Goal: Book appointment/travel/reservation: Book appointment/travel/reservation

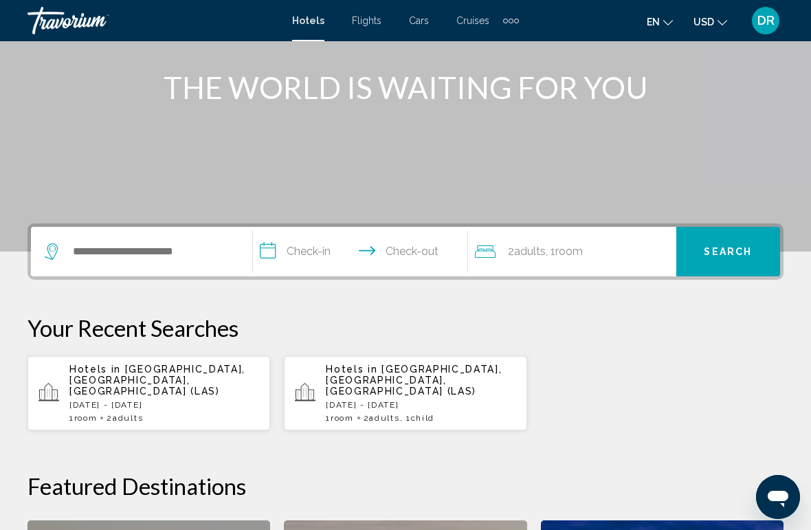
scroll to position [164, 0]
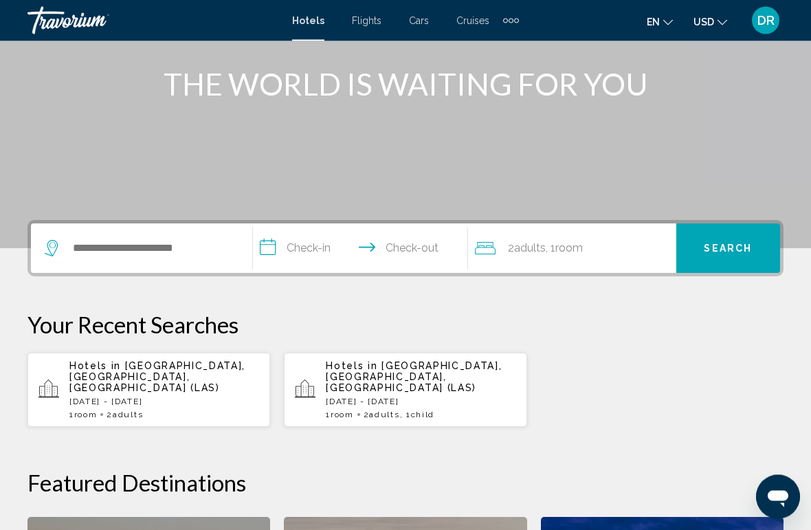
click at [444, 378] on p "Hotels in [GEOGRAPHIC_DATA], [GEOGRAPHIC_DATA], [GEOGRAPHIC_DATA] (LAS)" at bounding box center [421, 377] width 190 height 33
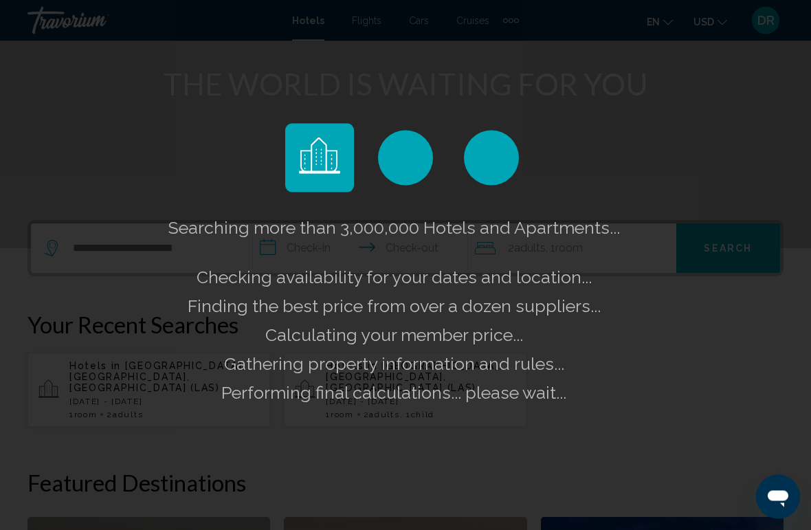
scroll to position [164, 0]
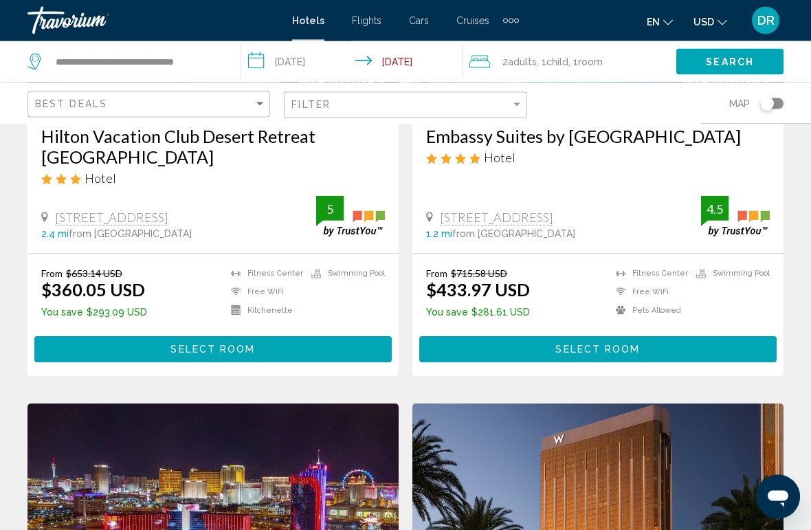
scroll to position [284, 0]
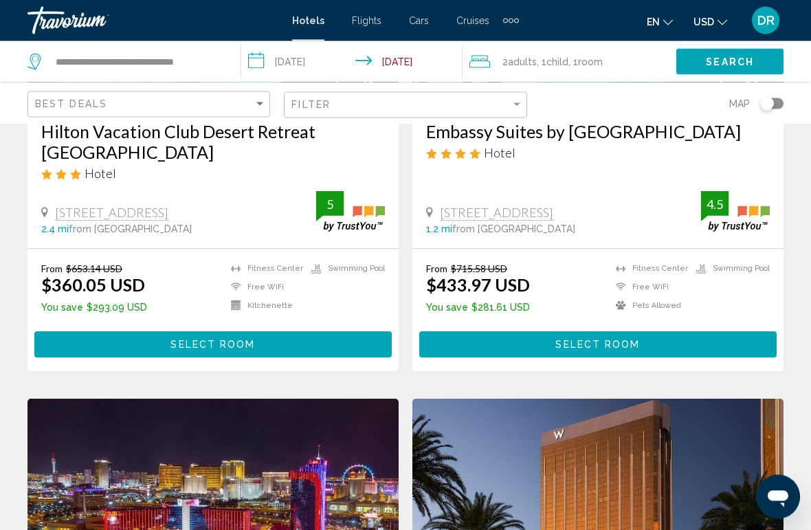
click at [372, 10] on div "Hotels Flights Cars Cruises Activities Hotels Flights Cars Cruises Activities" at bounding box center [405, 21] width 227 height 22
click at [377, 20] on span "Flights" at bounding box center [367, 20] width 30 height 11
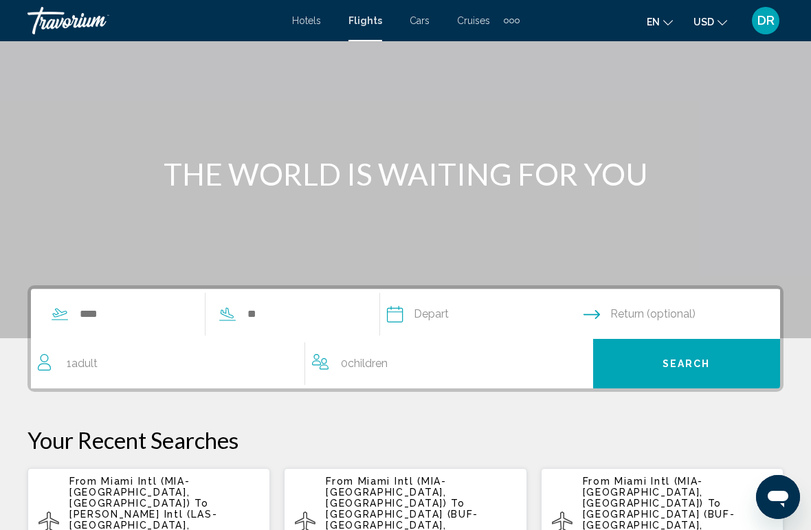
scroll to position [80, 0]
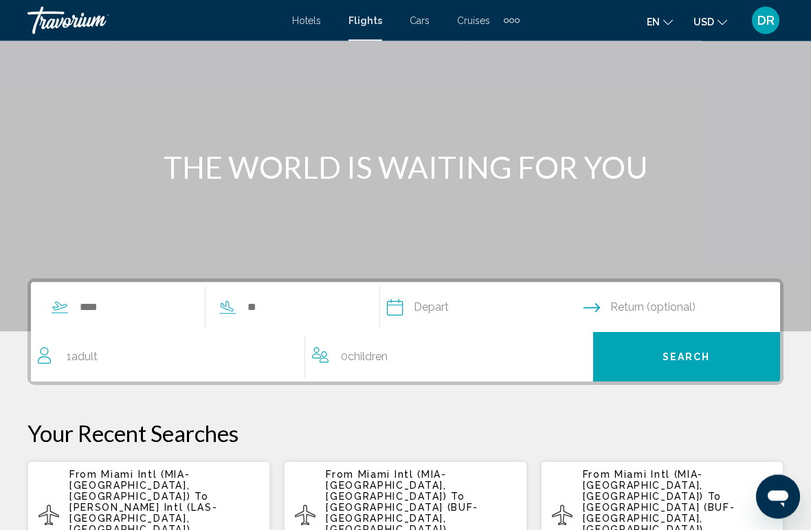
click at [132, 364] on div "1 Adult Adults" at bounding box center [171, 357] width 267 height 19
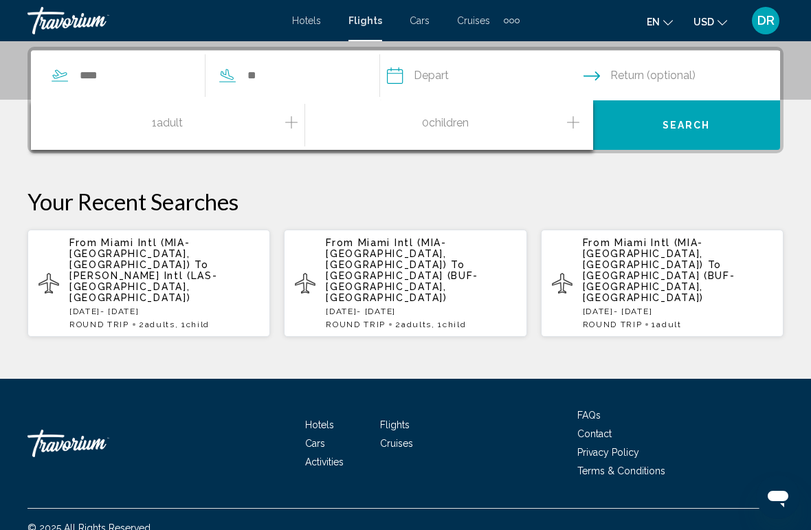
scroll to position [314, 0]
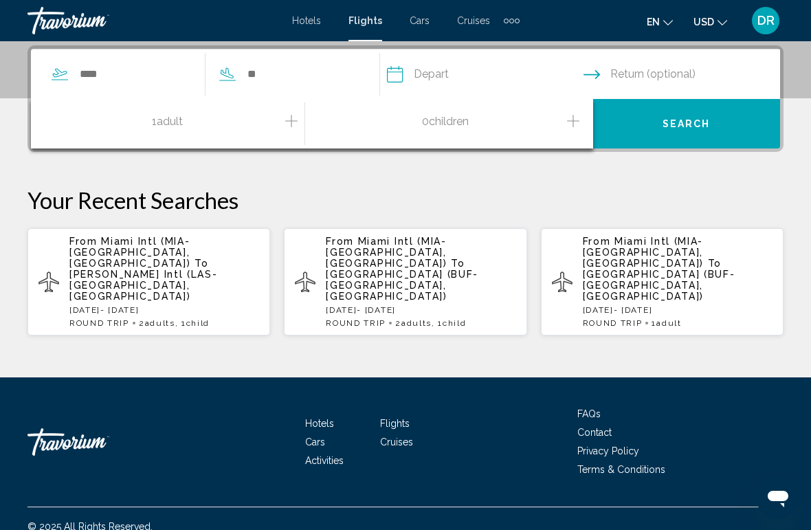
click at [295, 127] on icon "Increment adults" at bounding box center [291, 121] width 12 height 16
click at [568, 126] on icon "Increment children" at bounding box center [573, 121] width 12 height 16
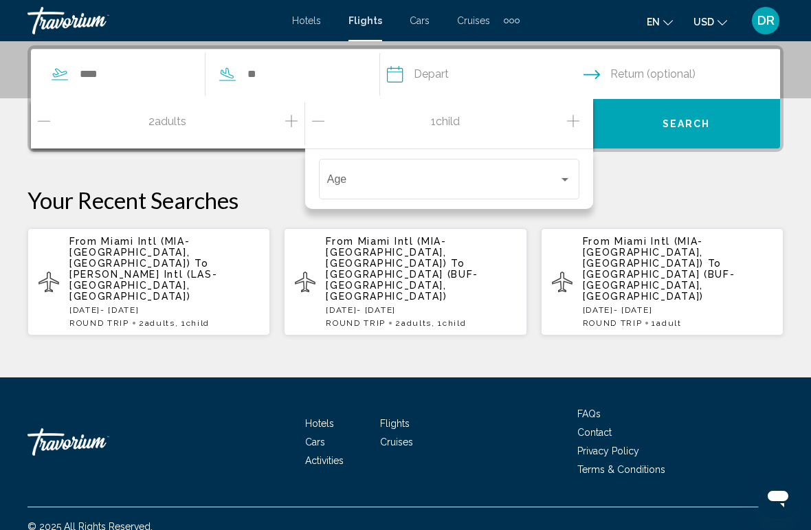
click at [532, 177] on span "Travelers: 2 adults, 1 child" at bounding box center [443, 182] width 232 height 12
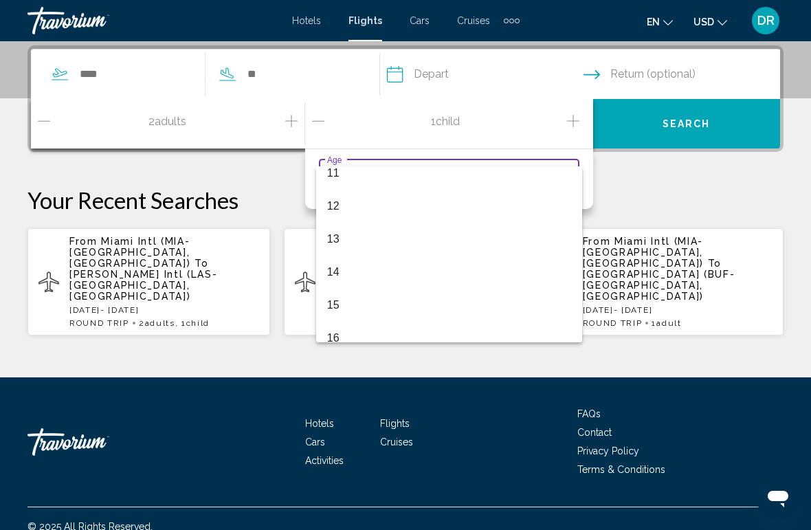
scroll to position [368, 0]
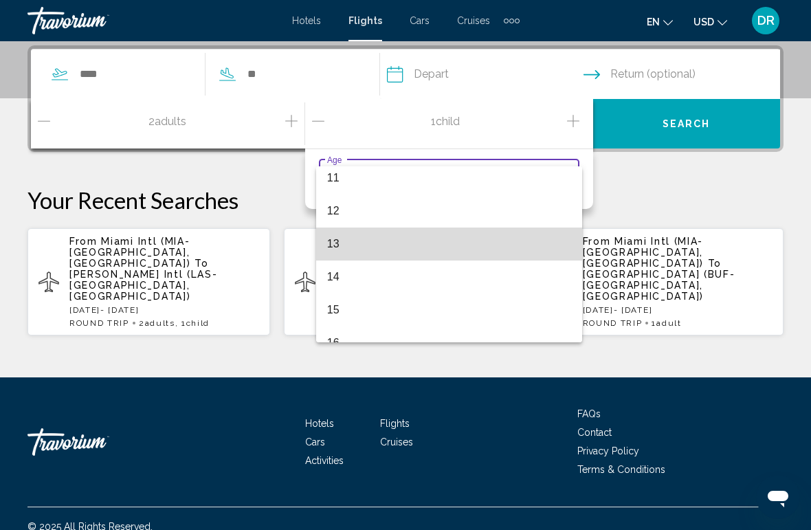
click at [511, 249] on span "13" at bounding box center [449, 243] width 244 height 33
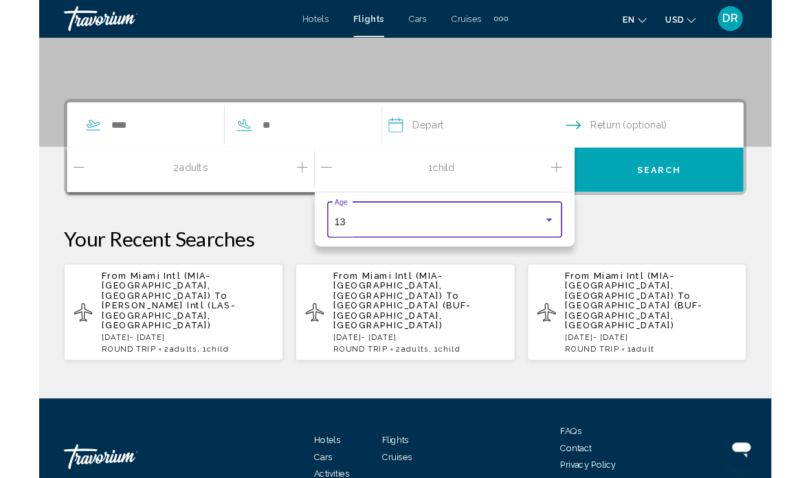
scroll to position [241, 0]
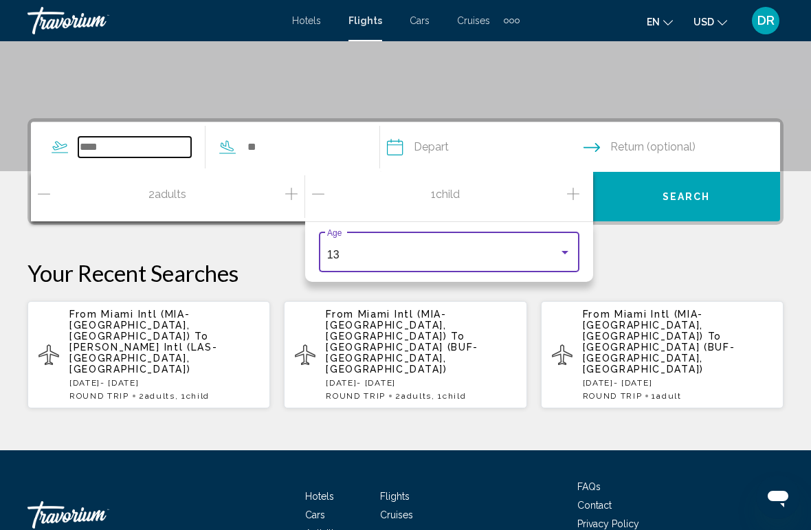
click at [150, 150] on input "Search widget" at bounding box center [134, 147] width 113 height 21
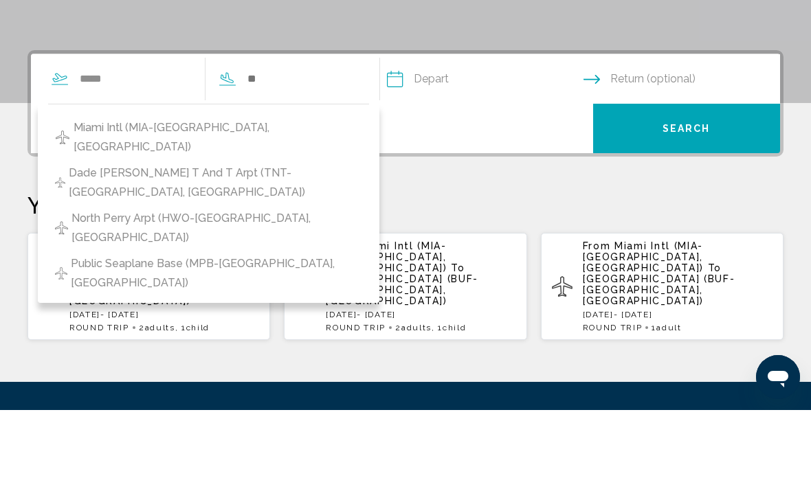
click at [307, 186] on span "Miami Intl (MIA-Miami, United States of America)" at bounding box center [218, 205] width 289 height 38
type input "**********"
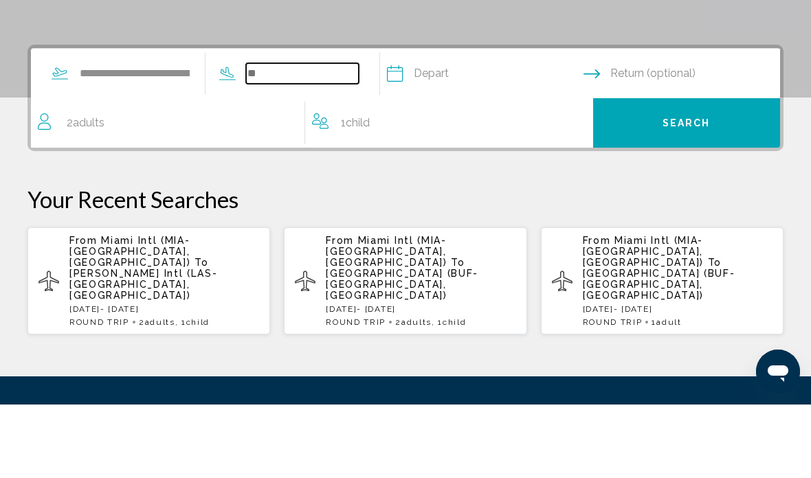
click at [359, 137] on input "Search widget" at bounding box center [302, 147] width 113 height 21
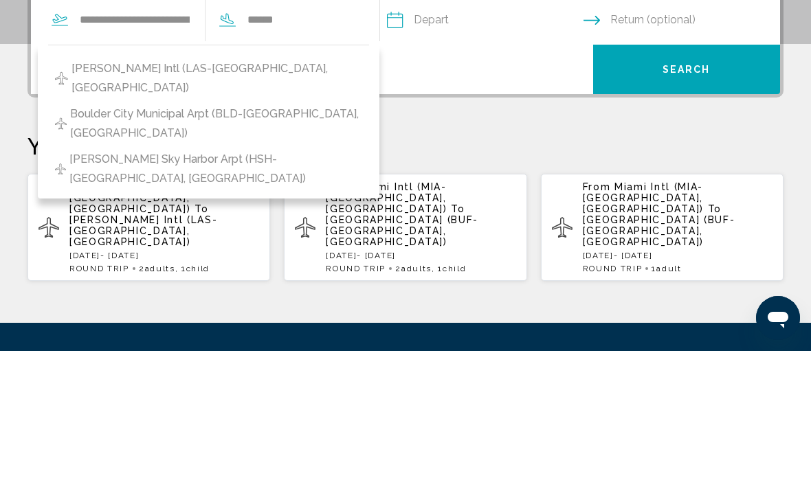
click at [333, 186] on span "Harry Reid Intl (LAS-Las Vegas, United States of America)" at bounding box center [216, 205] width 291 height 38
type input "**********"
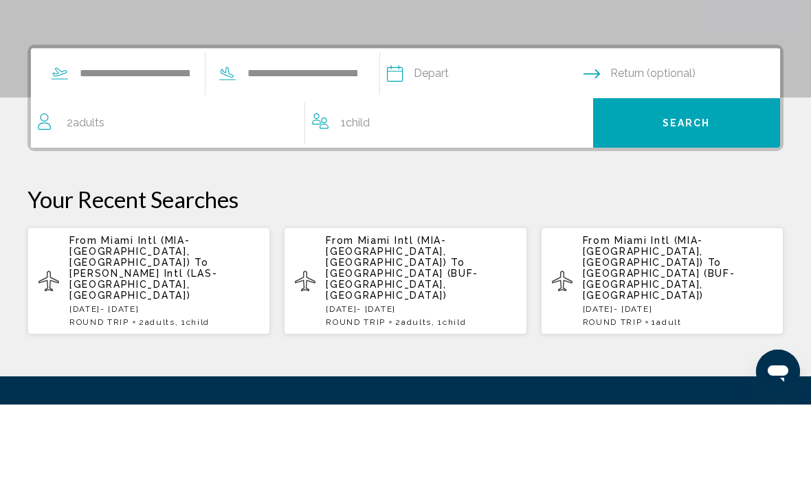
click at [496, 122] on input "Depart date" at bounding box center [484, 149] width 202 height 54
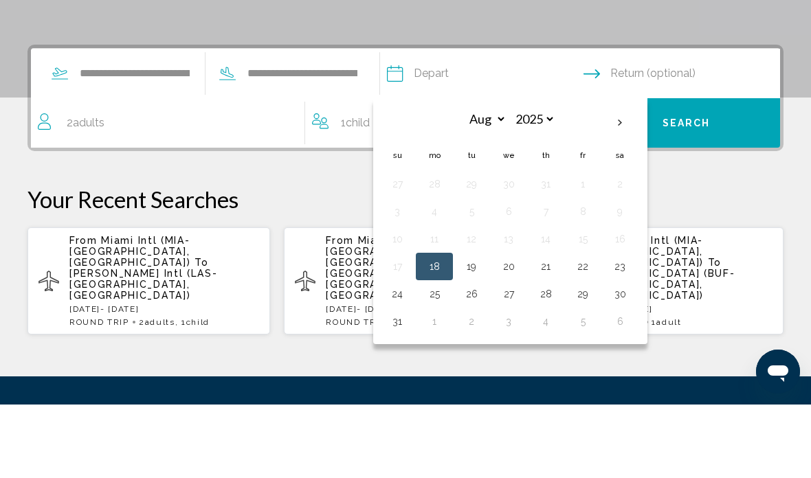
scroll to position [315, 0]
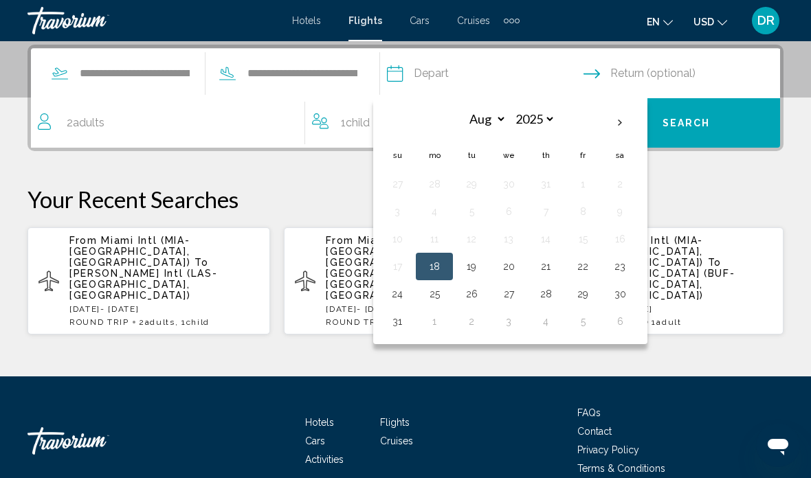
click at [638, 120] on th "Next month" at bounding box center [619, 123] width 37 height 30
select select "*"
click at [594, 237] on button "19" at bounding box center [583, 239] width 22 height 19
type input "**********"
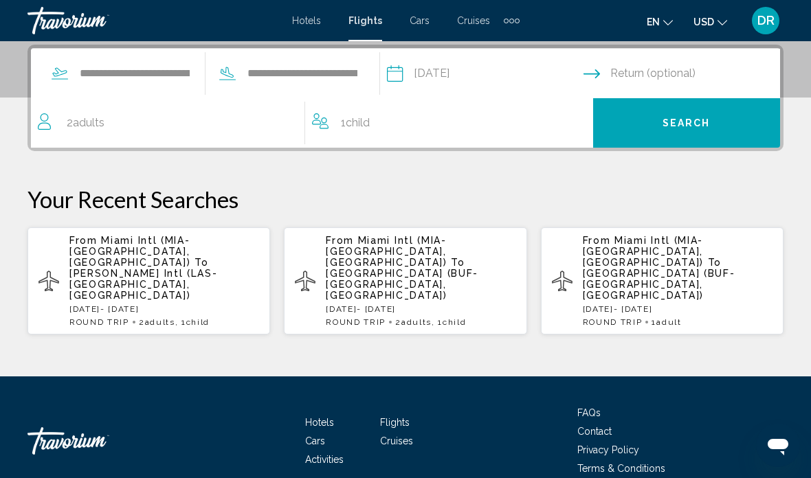
click at [654, 84] on input "Return date" at bounding box center [684, 76] width 202 height 54
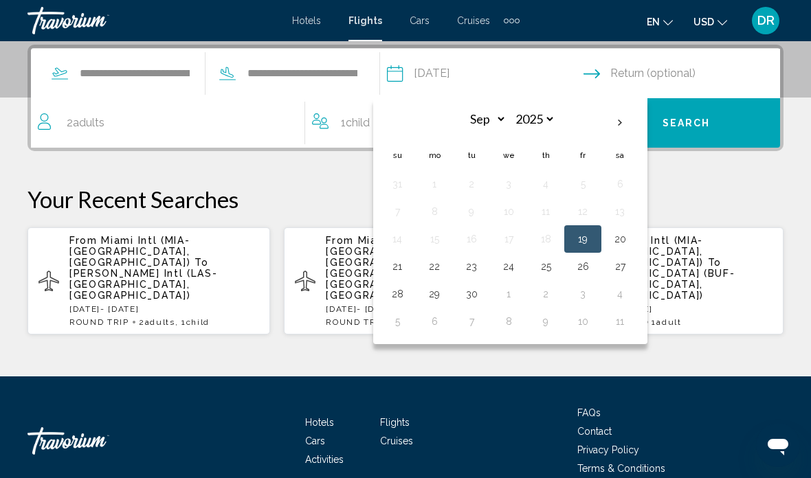
click at [408, 264] on button "21" at bounding box center [397, 266] width 22 height 19
type input "**********"
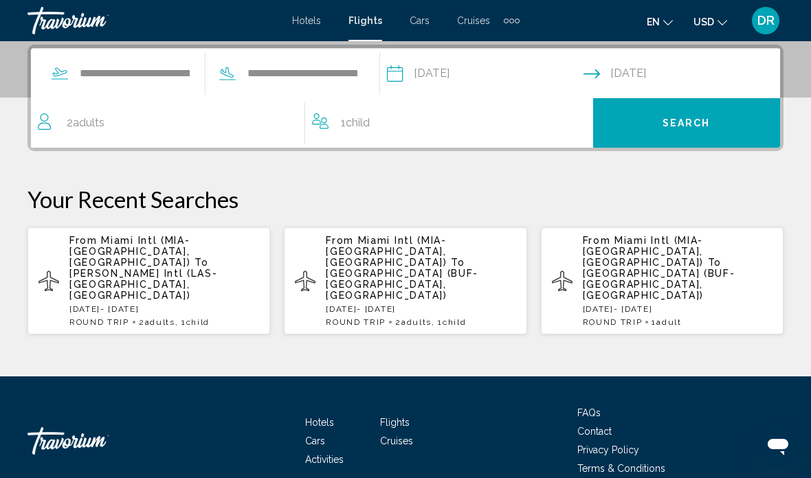
click at [689, 129] on span "Search" at bounding box center [687, 123] width 48 height 11
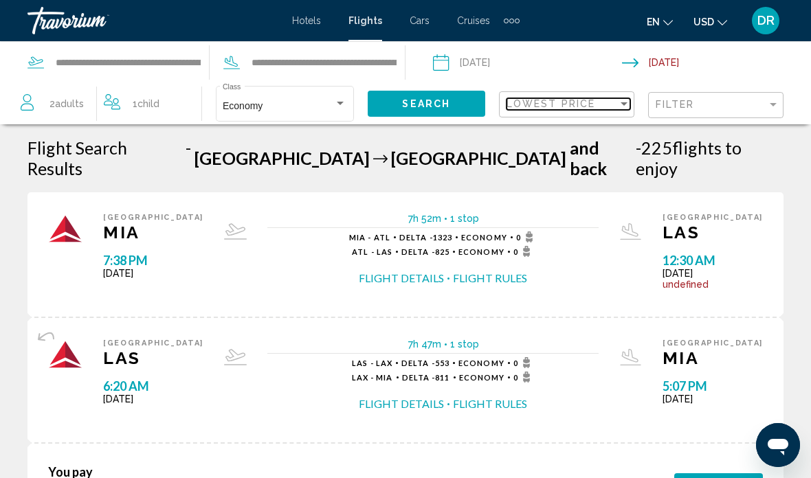
click at [608, 105] on div "Lowest Price" at bounding box center [562, 103] width 111 height 11
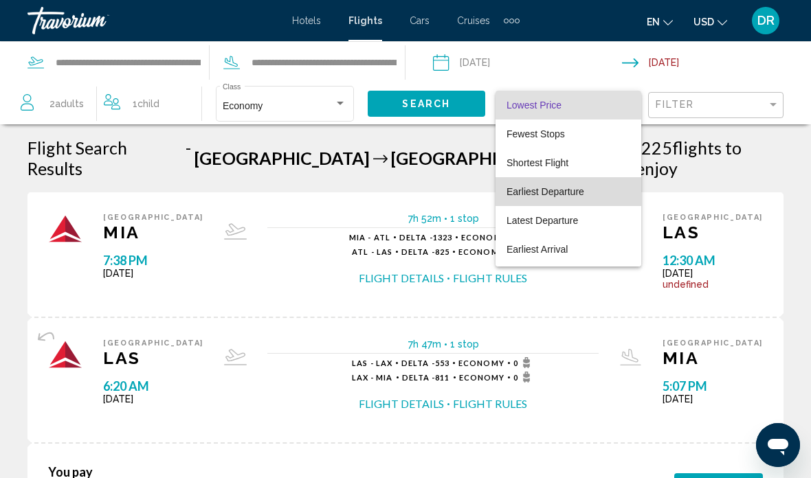
click at [549, 178] on span "Earliest Departure" at bounding box center [569, 191] width 124 height 29
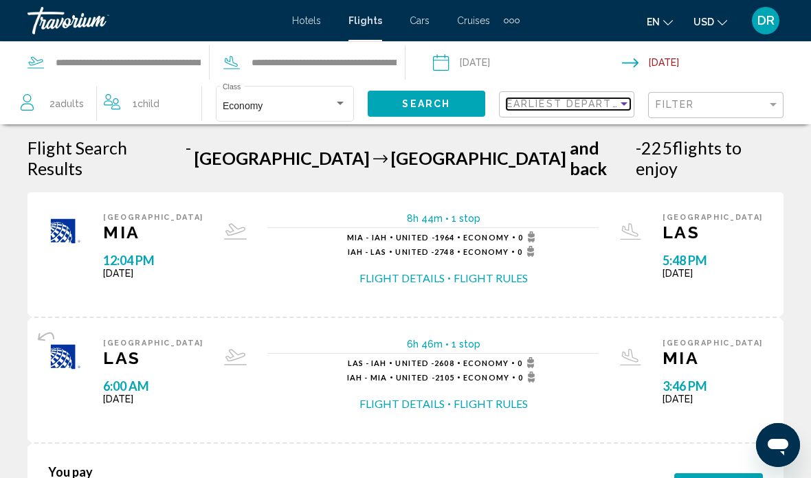
click at [592, 107] on span "Earliest Departure" at bounding box center [571, 103] width 129 height 11
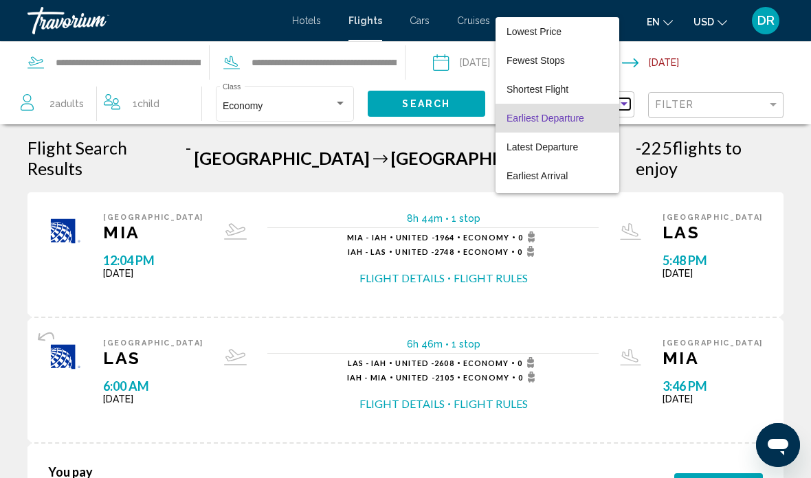
scroll to position [13, 0]
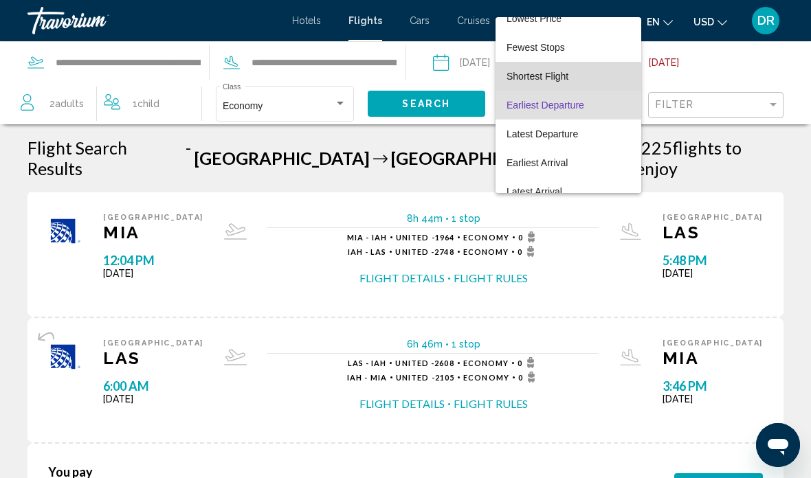
click at [553, 53] on span "Shortest Flight" at bounding box center [536, 47] width 58 height 11
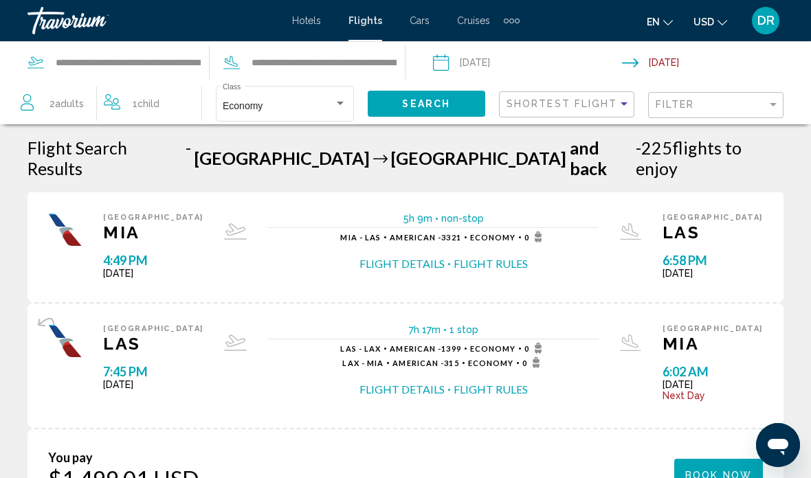
click at [339, 94] on div "Economy Class" at bounding box center [285, 103] width 124 height 38
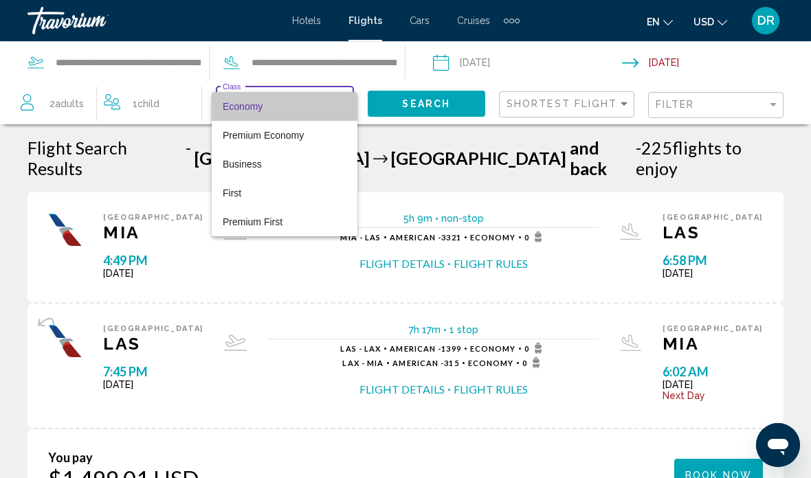
click at [309, 98] on span "Economy" at bounding box center [285, 106] width 124 height 29
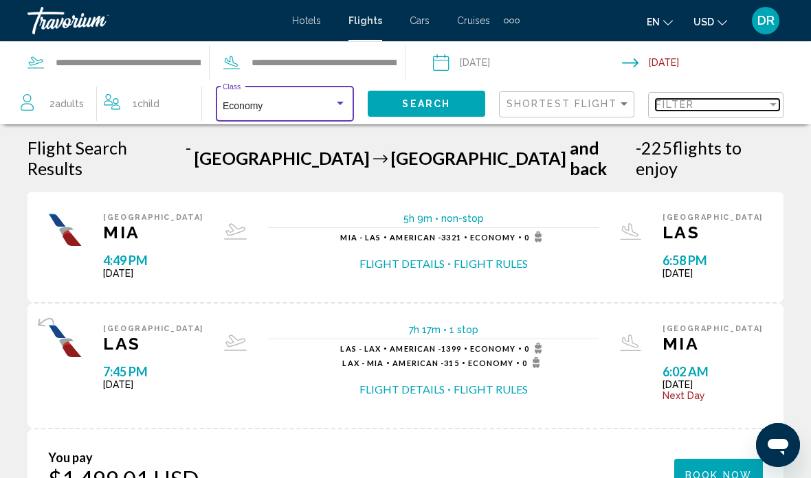
click at [745, 104] on div "Filter" at bounding box center [711, 104] width 111 height 11
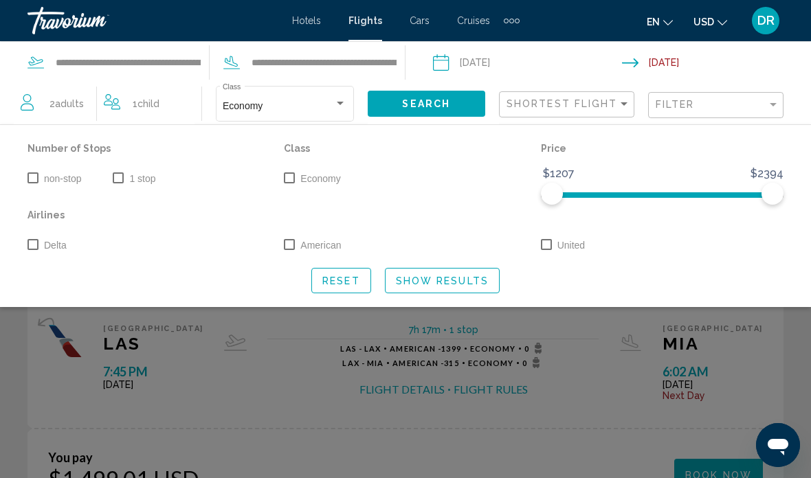
click at [41, 175] on label "non-stop" at bounding box center [54, 178] width 54 height 16
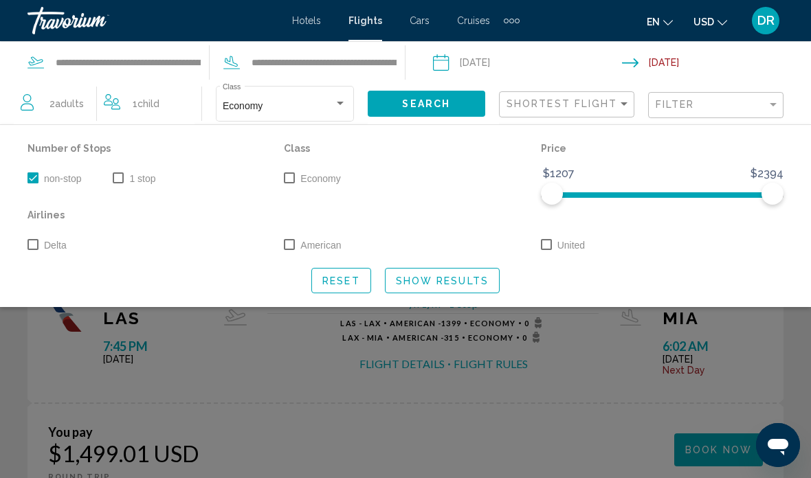
scroll to position [30, 0]
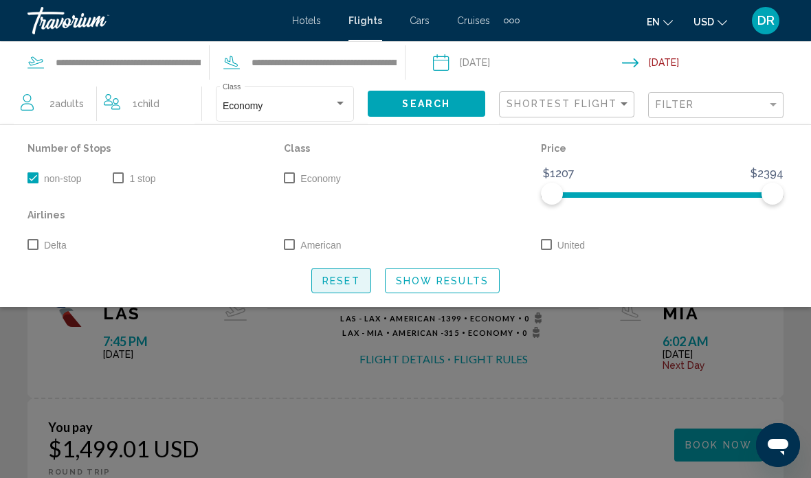
click at [347, 276] on span "Reset" at bounding box center [341, 281] width 38 height 11
click at [76, 177] on span "non-stop" at bounding box center [62, 178] width 37 height 11
click at [467, 280] on span "Show Results" at bounding box center [442, 281] width 93 height 11
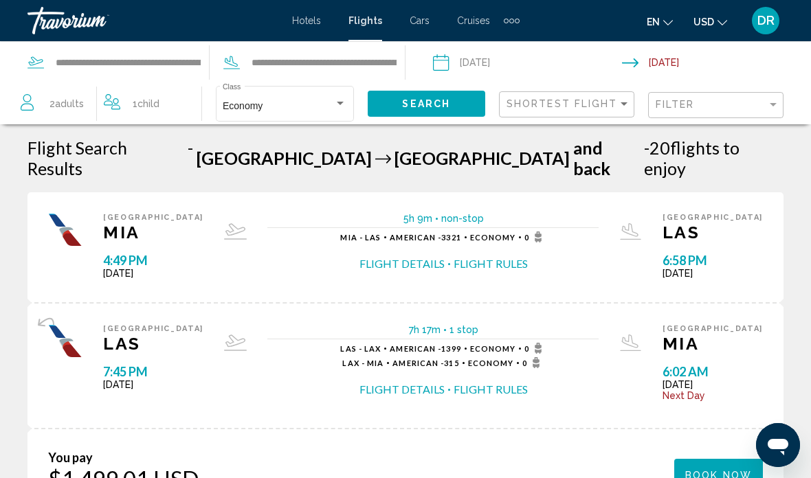
scroll to position [9, 0]
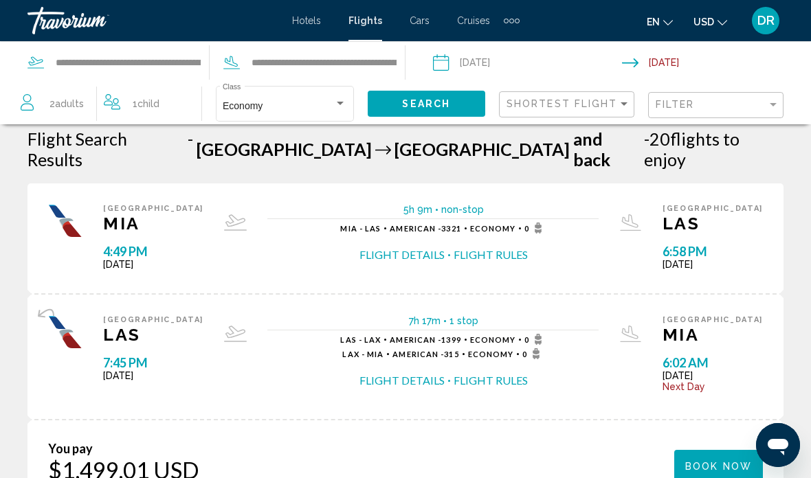
click at [302, 18] on span "Hotels" at bounding box center [306, 20] width 29 height 11
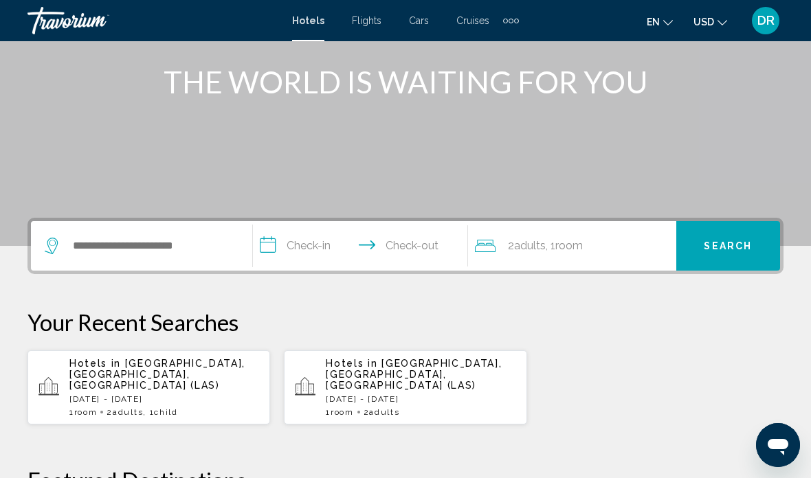
scroll to position [169, 0]
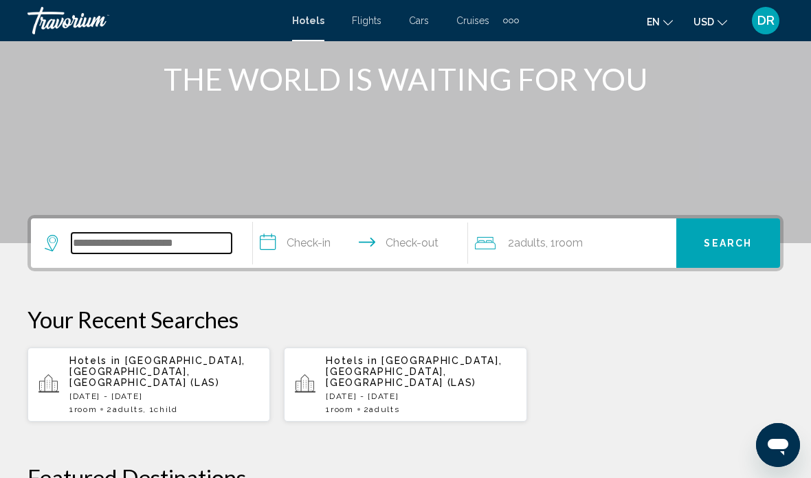
click at [179, 244] on input "Search widget" at bounding box center [151, 243] width 160 height 21
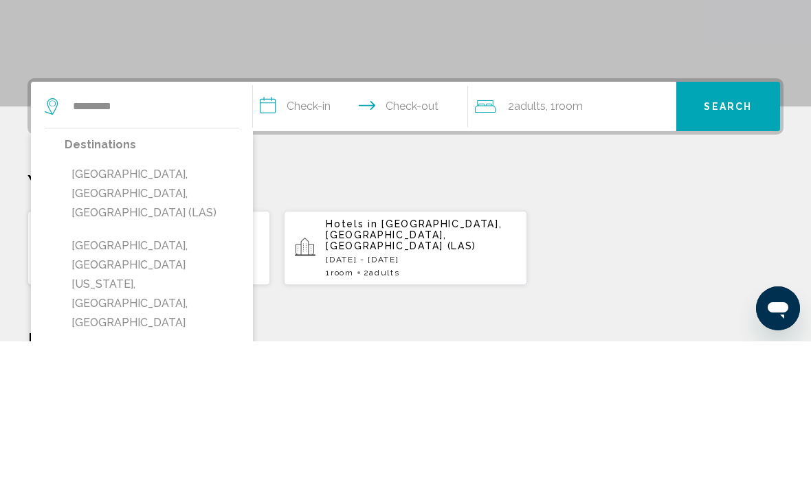
click at [201, 298] on button "[GEOGRAPHIC_DATA], [GEOGRAPHIC_DATA], [GEOGRAPHIC_DATA] (LAS)" at bounding box center [152, 330] width 175 height 65
type input "**********"
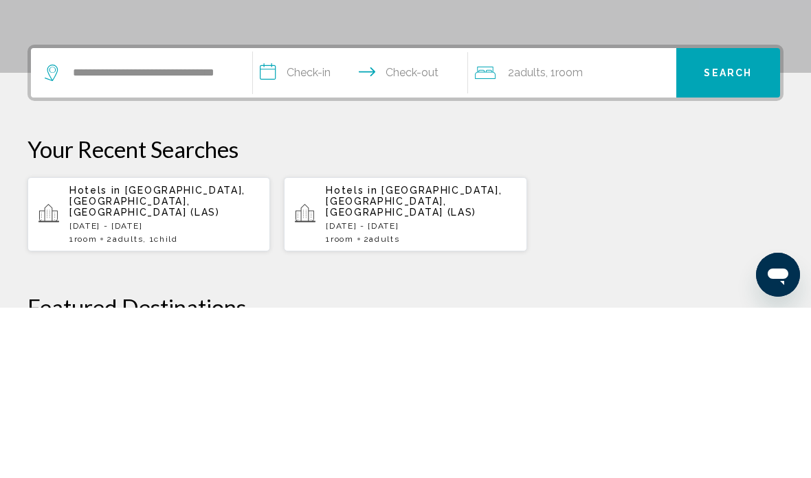
click at [322, 219] on input "**********" at bounding box center [363, 246] width 221 height 54
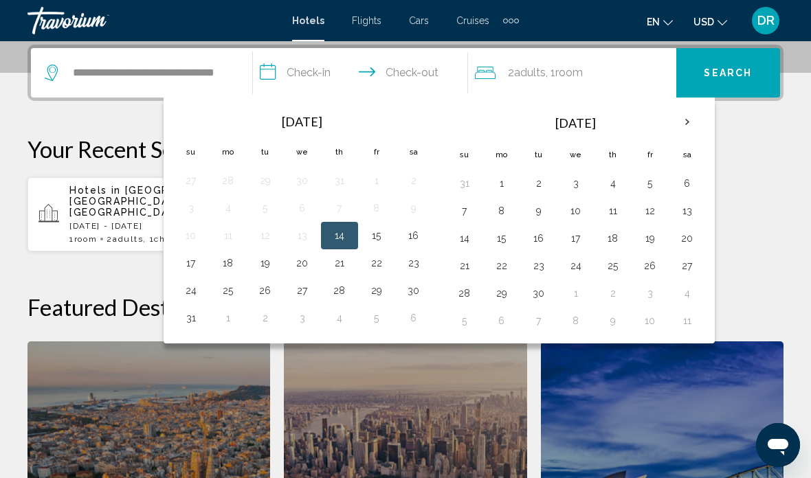
click at [652, 241] on button "19" at bounding box center [650, 238] width 22 height 19
click at [426, 71] on input "**********" at bounding box center [363, 75] width 221 height 54
click at [471, 265] on button "21" at bounding box center [465, 265] width 22 height 19
type input "**********"
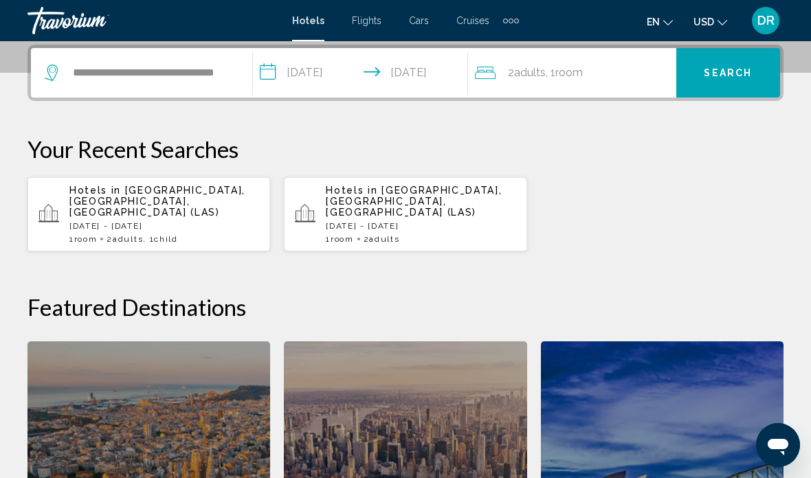
click at [588, 70] on div "2 Adult Adults , 1 Room rooms" at bounding box center [575, 72] width 201 height 19
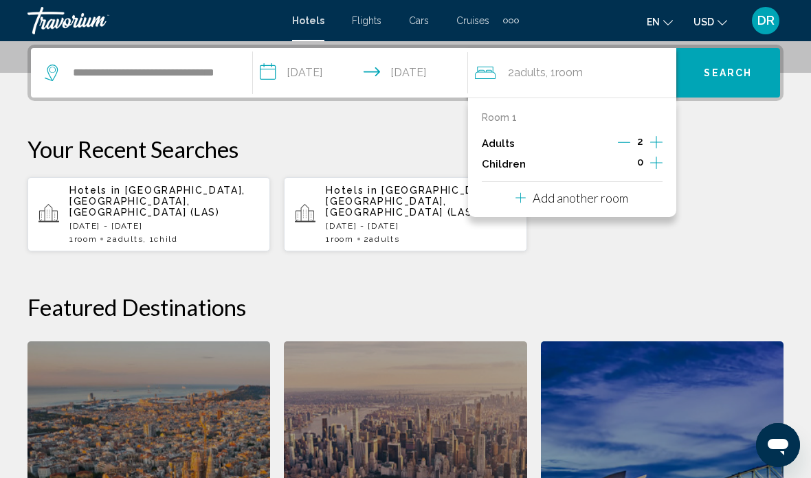
click at [658, 162] on icon "Increment children" at bounding box center [656, 163] width 12 height 16
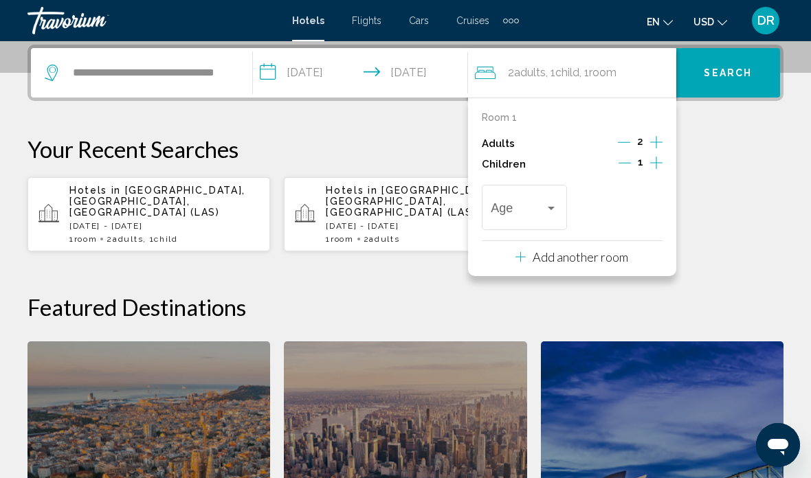
click at [533, 211] on span "Travelers: 2 adults, 1 child" at bounding box center [518, 211] width 54 height 14
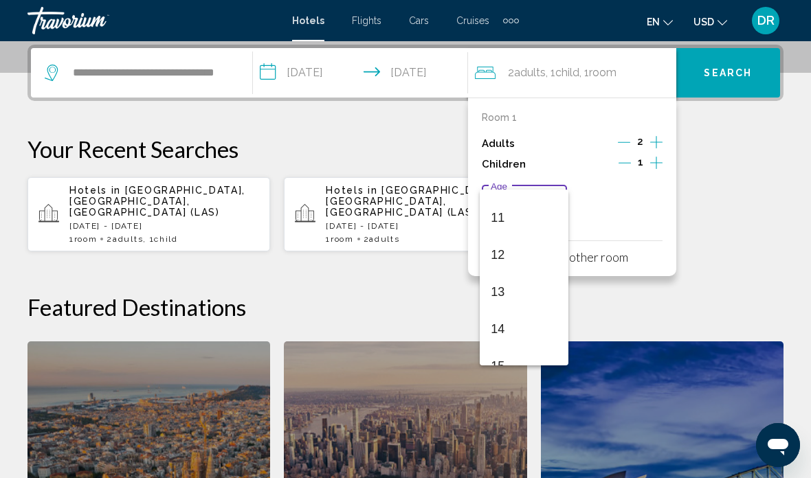
scroll to position [403, 0]
click at [528, 291] on span "13" at bounding box center [524, 287] width 67 height 37
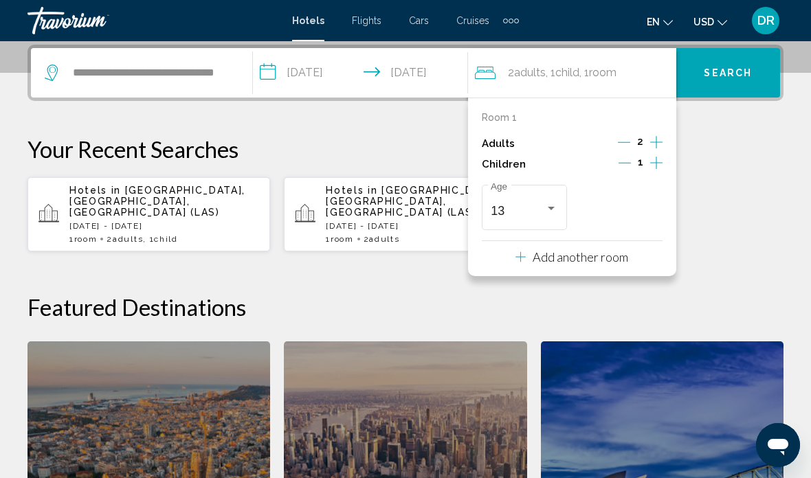
click at [667, 298] on h2 "Featured Destinations" at bounding box center [405, 306] width 756 height 27
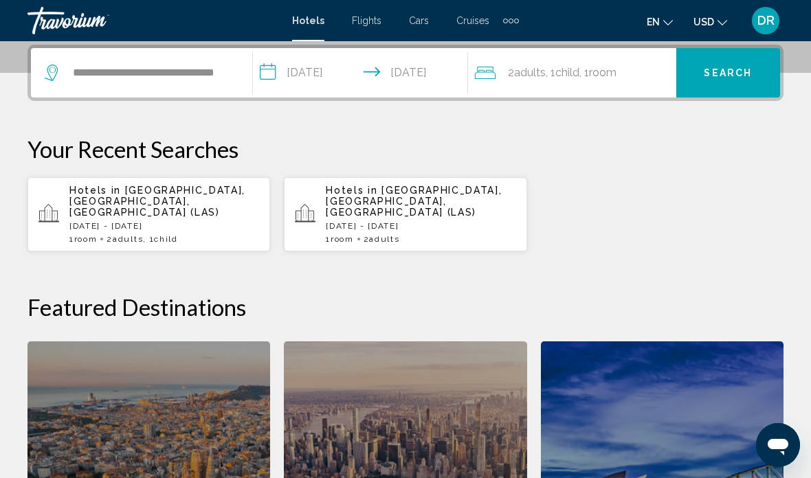
click at [736, 65] on button "Search" at bounding box center [728, 72] width 104 height 49
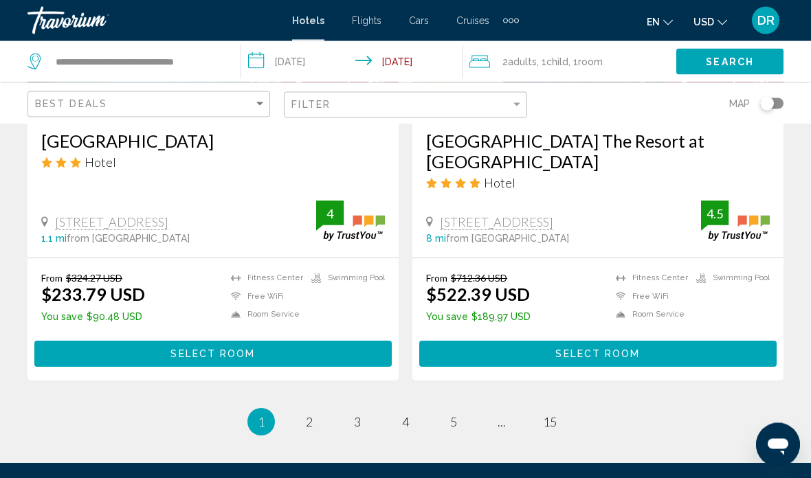
scroll to position [2796, 0]
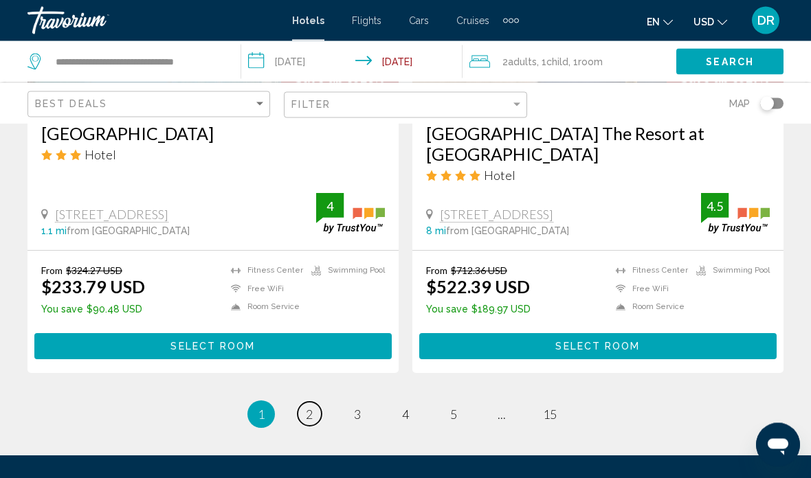
click at [315, 403] on link "page 2" at bounding box center [310, 415] width 24 height 24
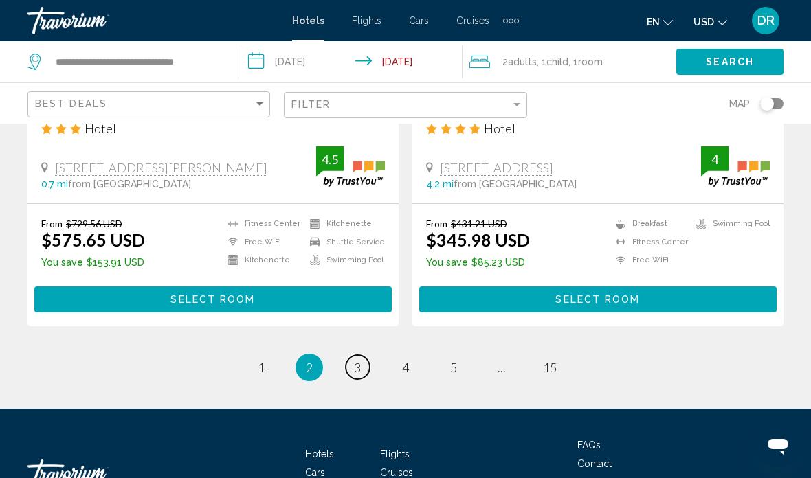
click at [355, 360] on span "3" at bounding box center [357, 367] width 7 height 15
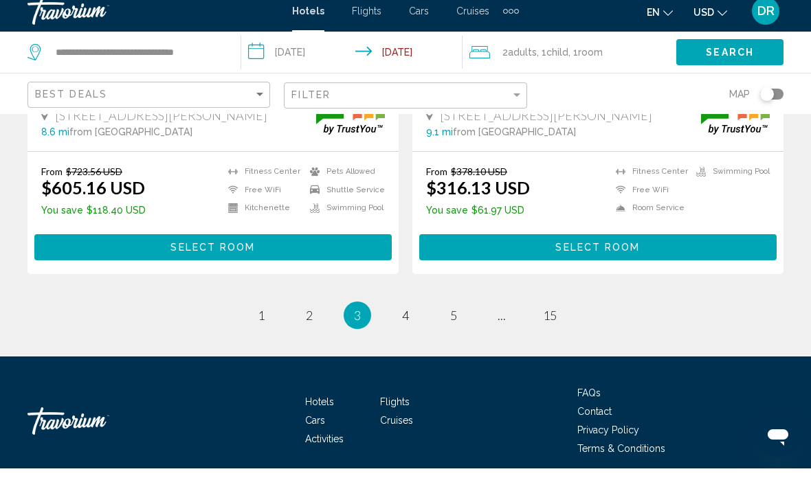
scroll to position [2900, 0]
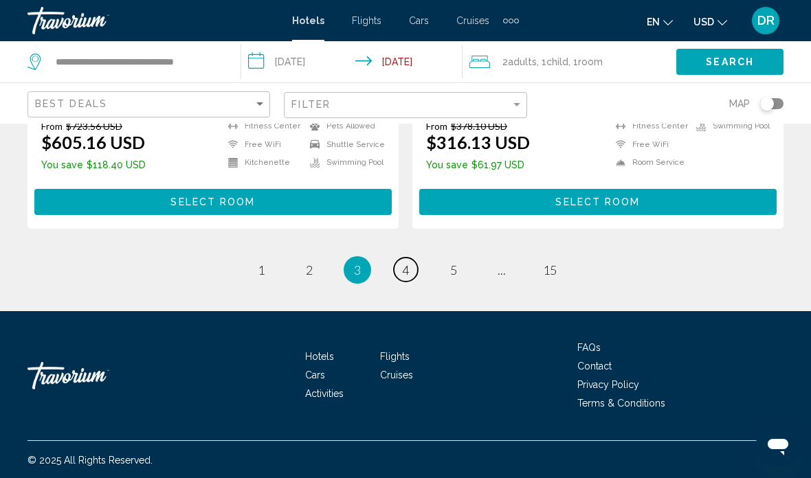
click at [402, 268] on span "4" at bounding box center [405, 270] width 7 height 15
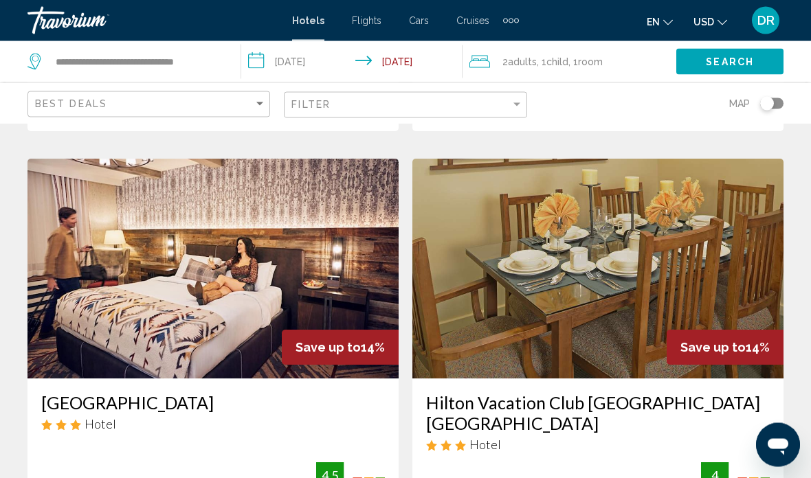
scroll to position [1526, 0]
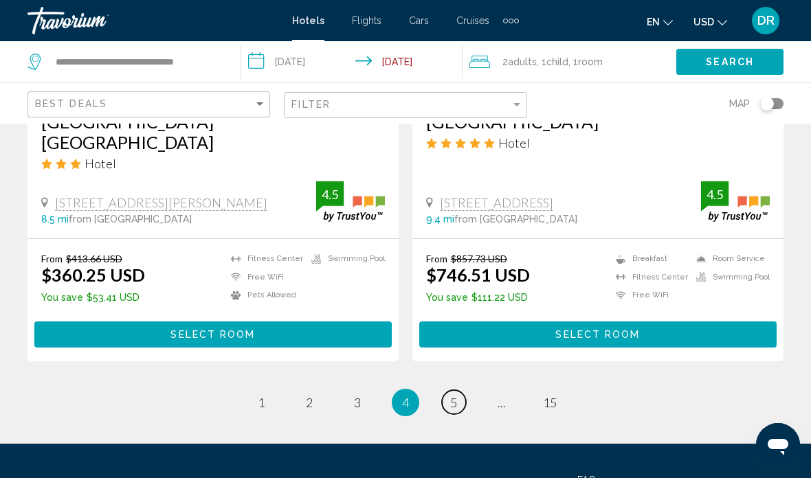
click at [459, 390] on link "page 5" at bounding box center [454, 402] width 24 height 24
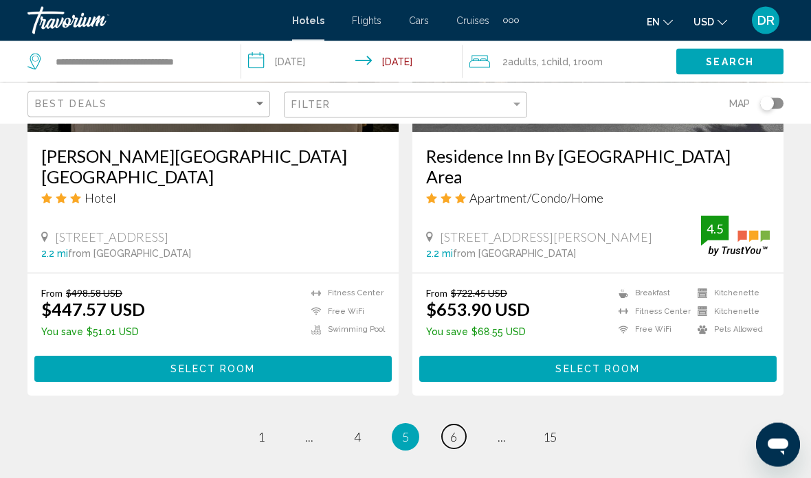
scroll to position [2816, 0]
click at [499, 430] on span "..." at bounding box center [502, 437] width 8 height 15
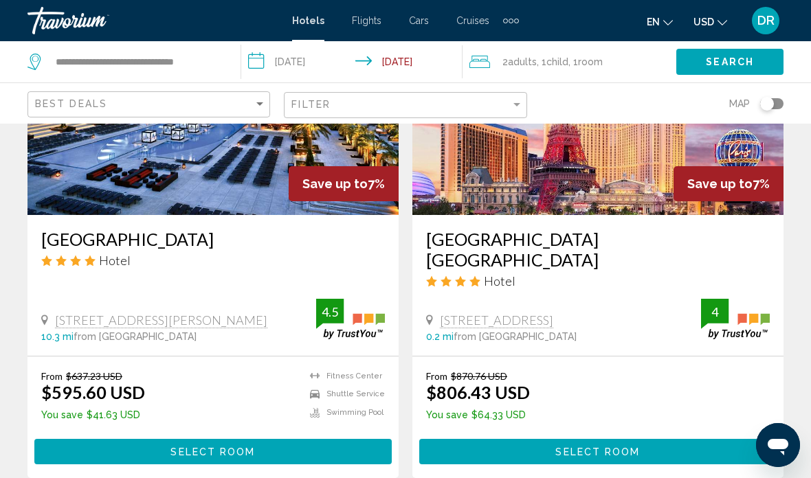
scroll to position [1058, 0]
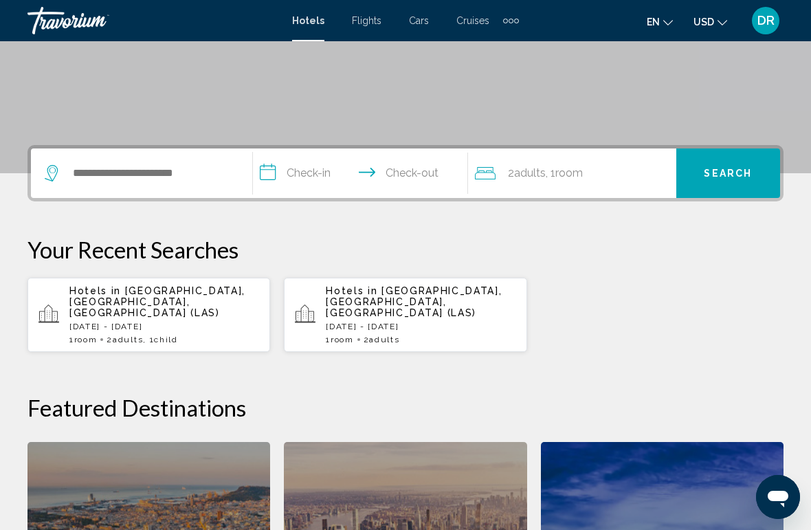
scroll to position [227, 0]
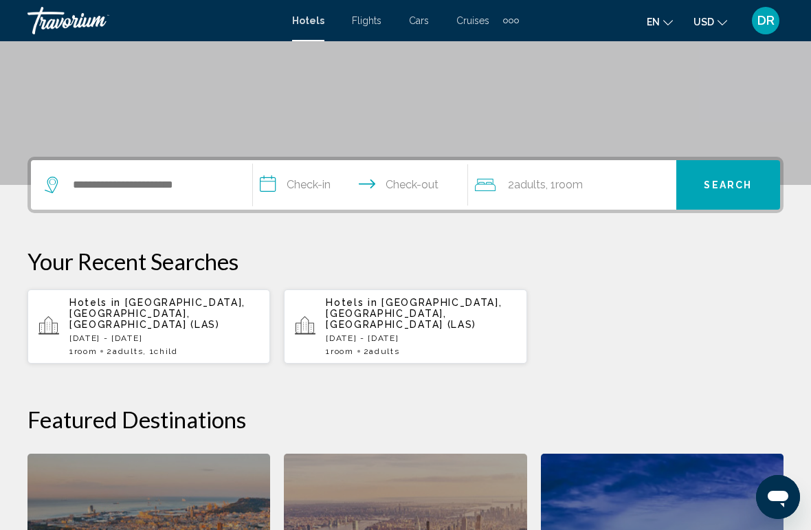
click at [87, 333] on p "[DATE] - [DATE]" at bounding box center [164, 338] width 190 height 10
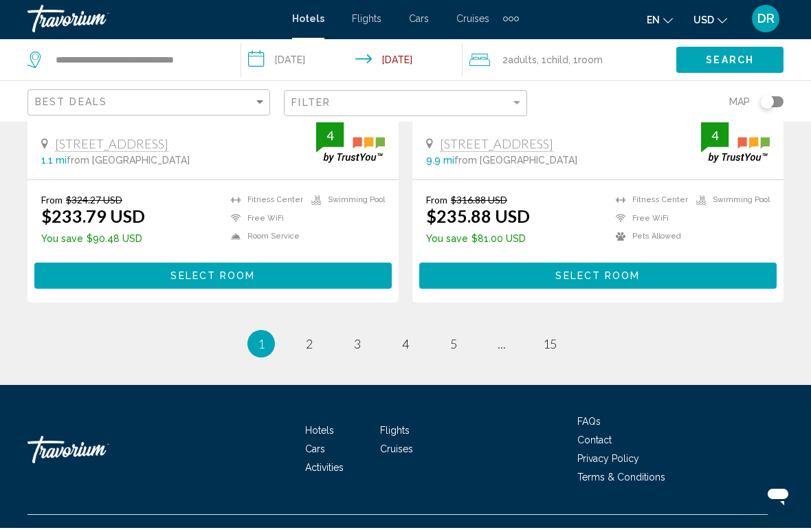
scroll to position [2849, 0]
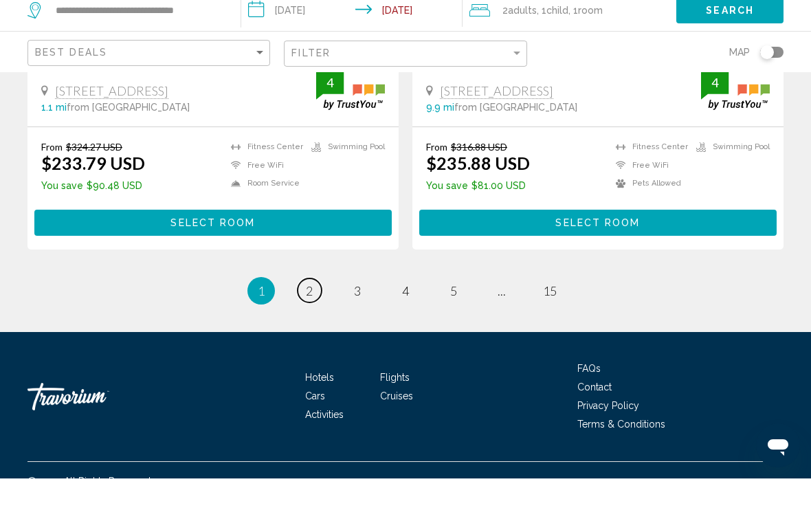
click at [318, 330] on link "page 2" at bounding box center [310, 342] width 24 height 24
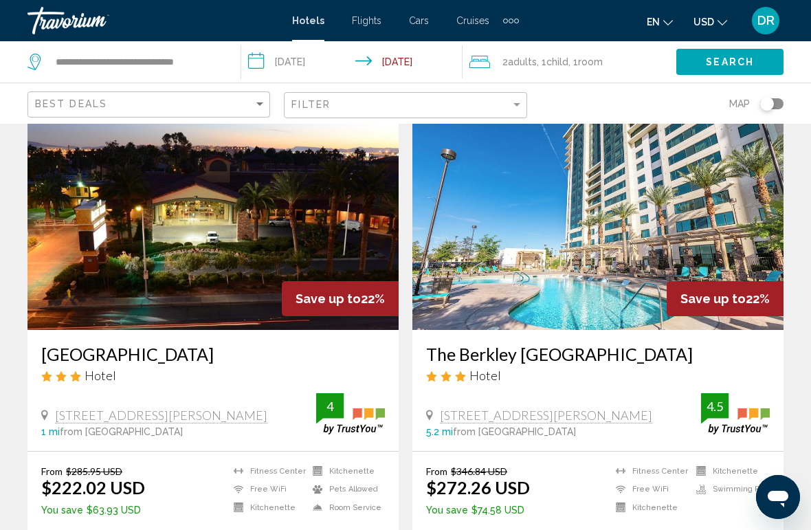
scroll to position [1594, 0]
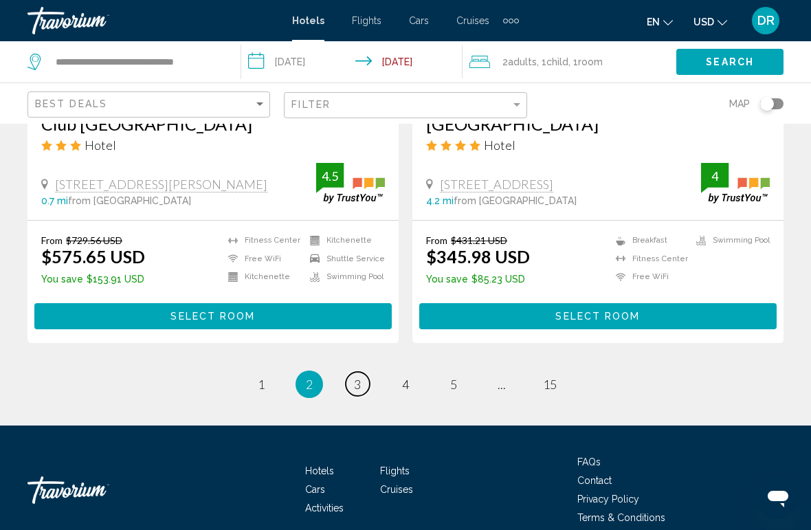
click at [360, 377] on span "3" at bounding box center [357, 384] width 7 height 15
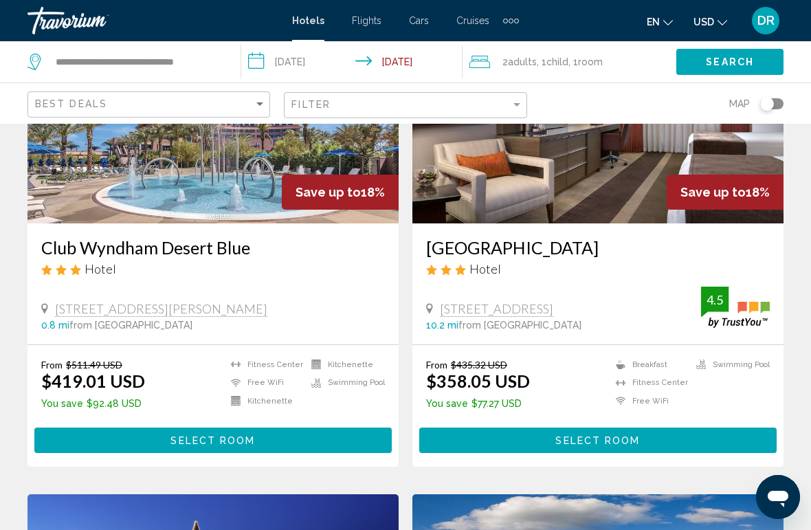
scroll to position [1655, 0]
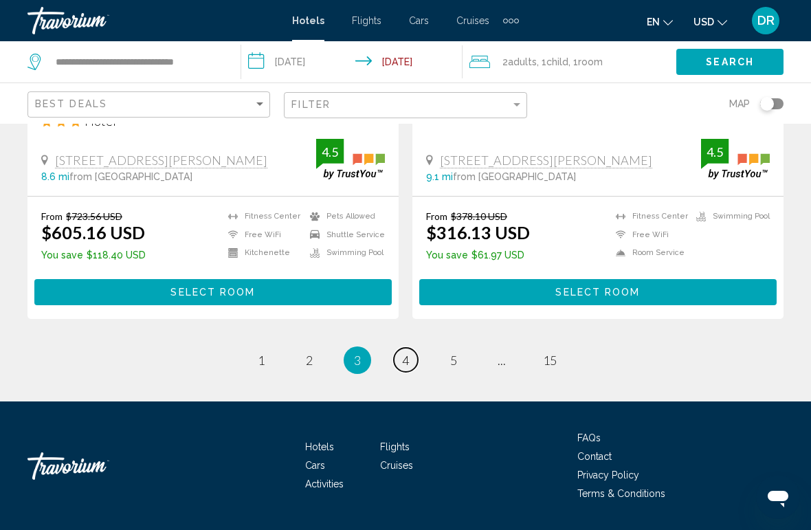
click at [403, 353] on span "4" at bounding box center [405, 360] width 7 height 15
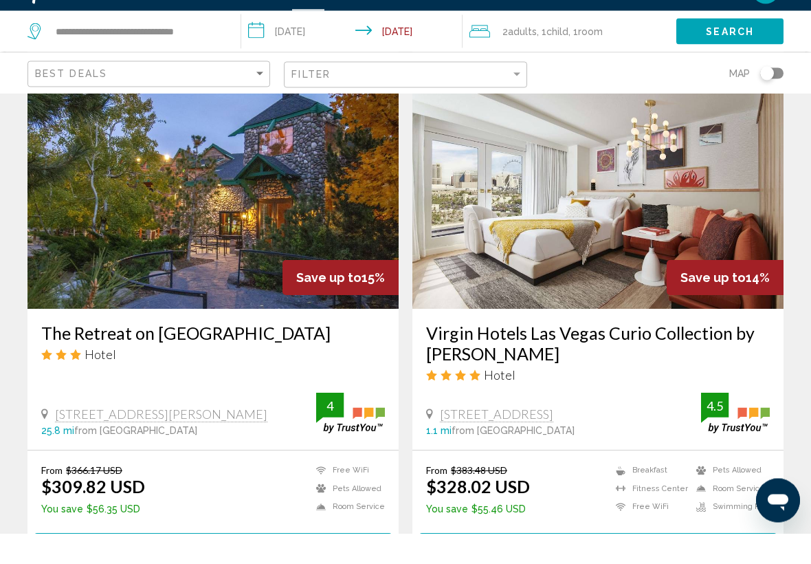
scroll to position [566, 0]
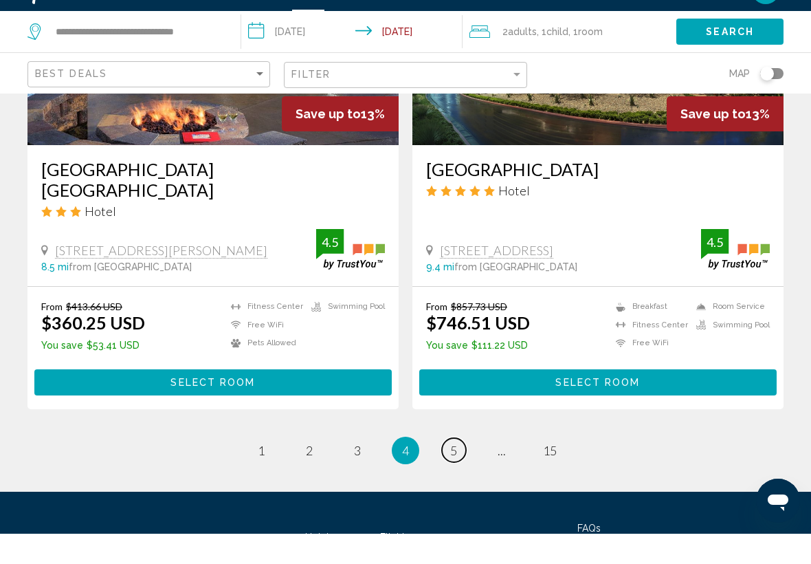
click at [465, 468] on link "page 5" at bounding box center [454, 480] width 24 height 24
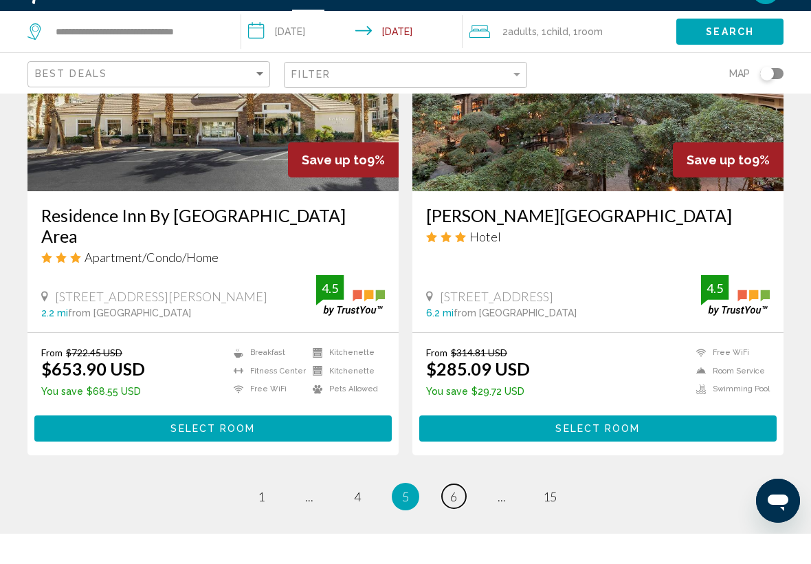
scroll to position [2836, 0]
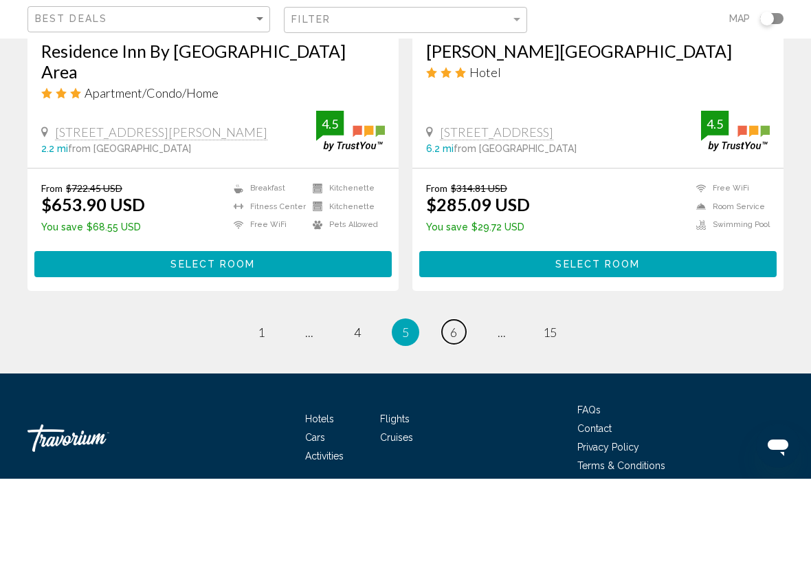
click at [451, 410] on span "6" at bounding box center [453, 417] width 7 height 15
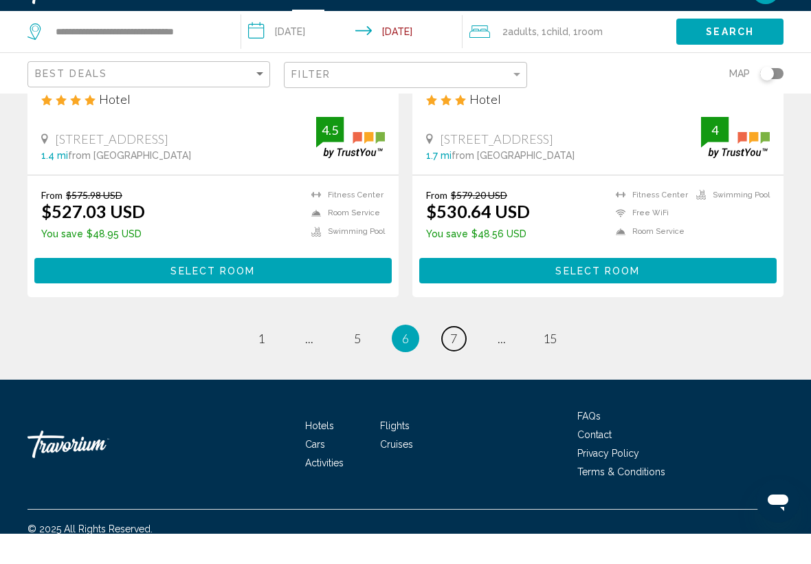
scroll to position [2856, 0]
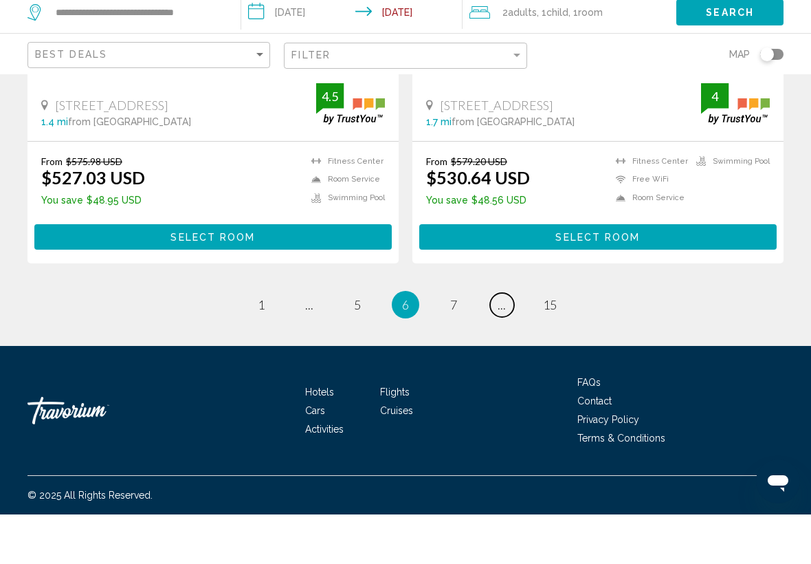
click at [504, 346] on span "..." at bounding box center [502, 353] width 8 height 15
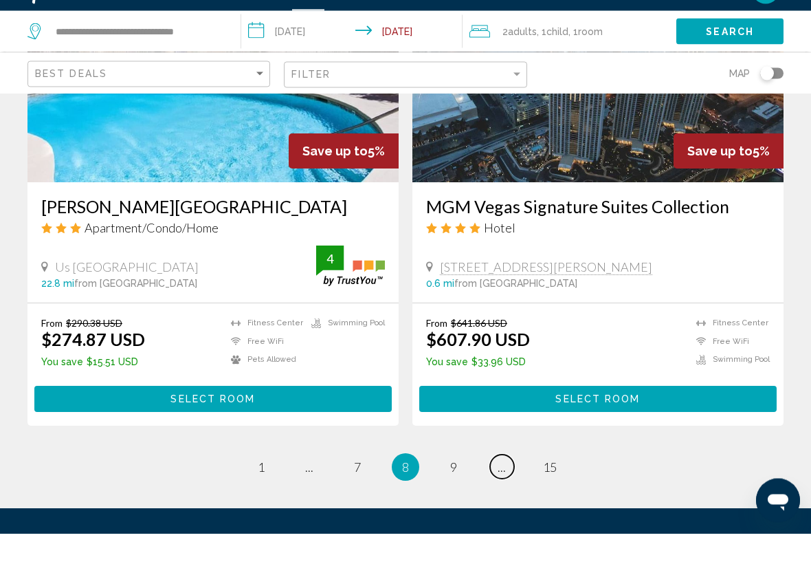
scroll to position [2815, 0]
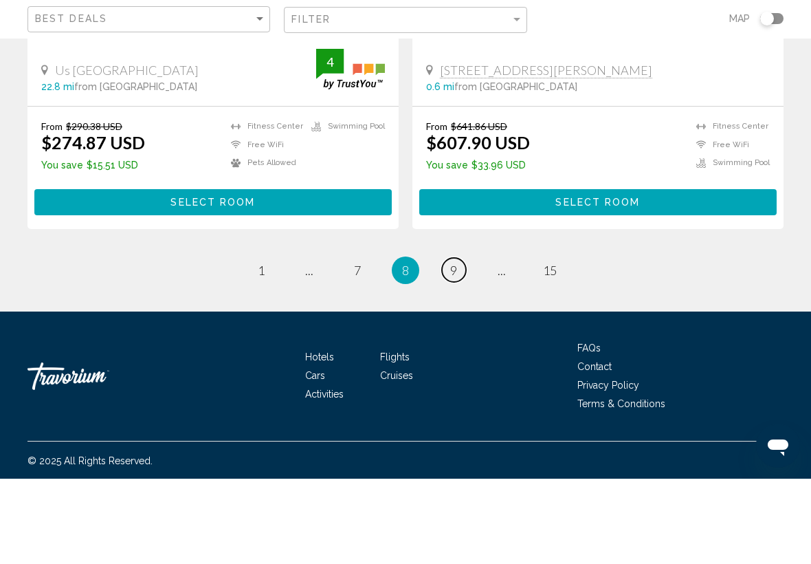
click at [451, 348] on span "9" at bounding box center [453, 355] width 7 height 15
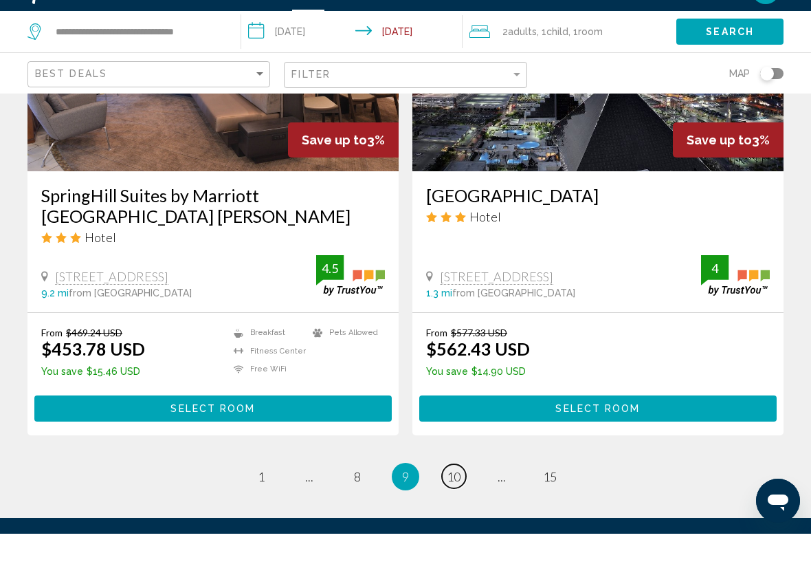
scroll to position [2836, 0]
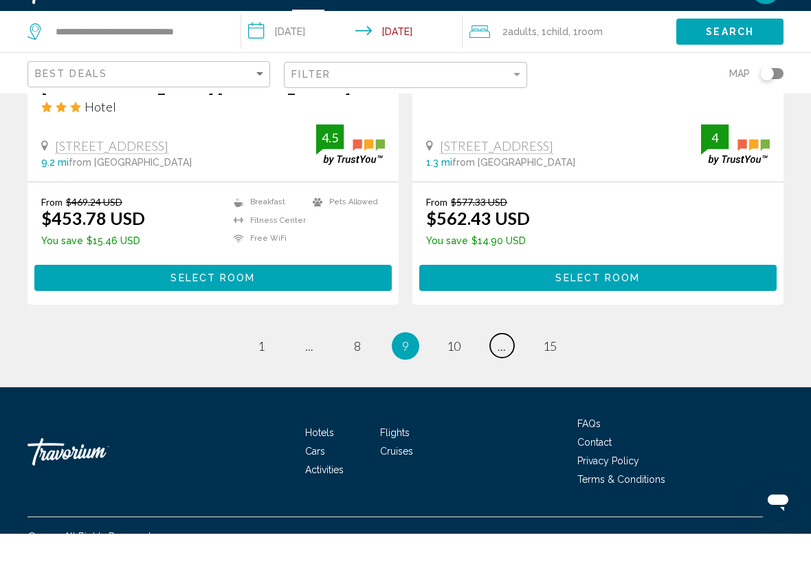
click at [503, 368] on span "..." at bounding box center [502, 375] width 8 height 15
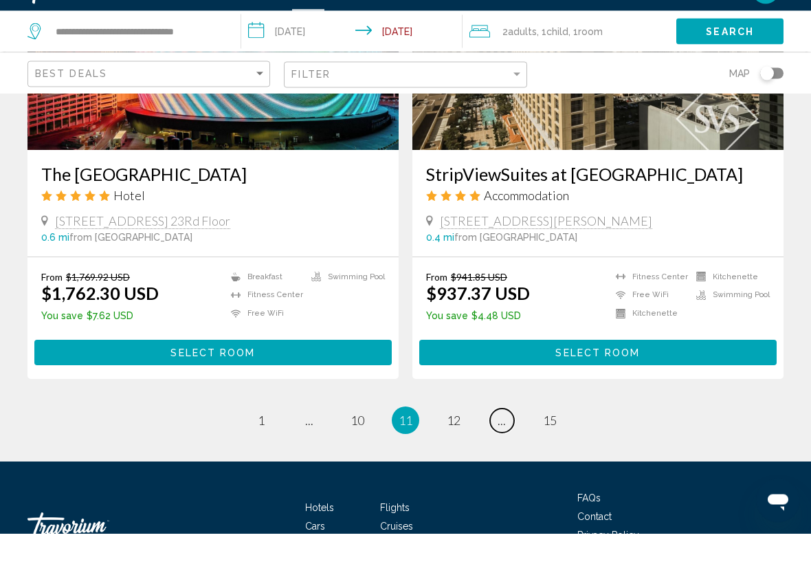
scroll to position [2781, 0]
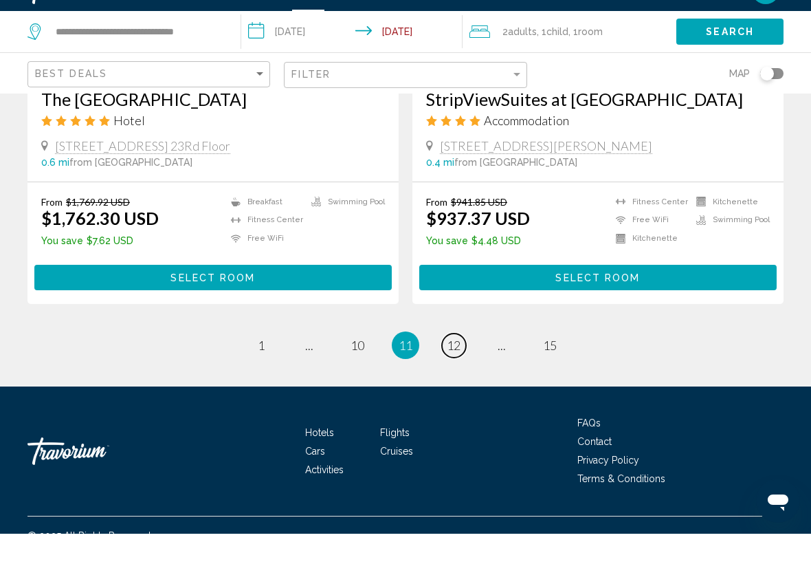
click at [448, 368] on span "12" at bounding box center [454, 375] width 14 height 15
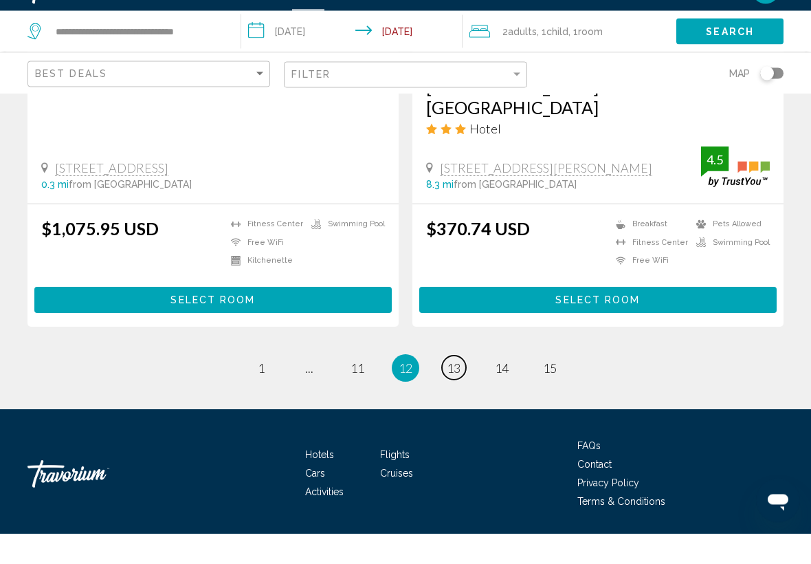
scroll to position [2836, 0]
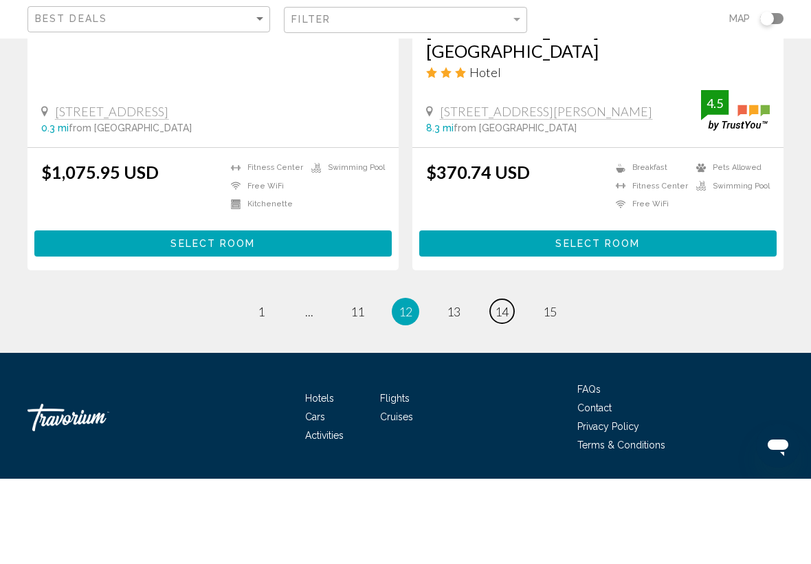
click at [506, 389] on span "14" at bounding box center [502, 396] width 14 height 15
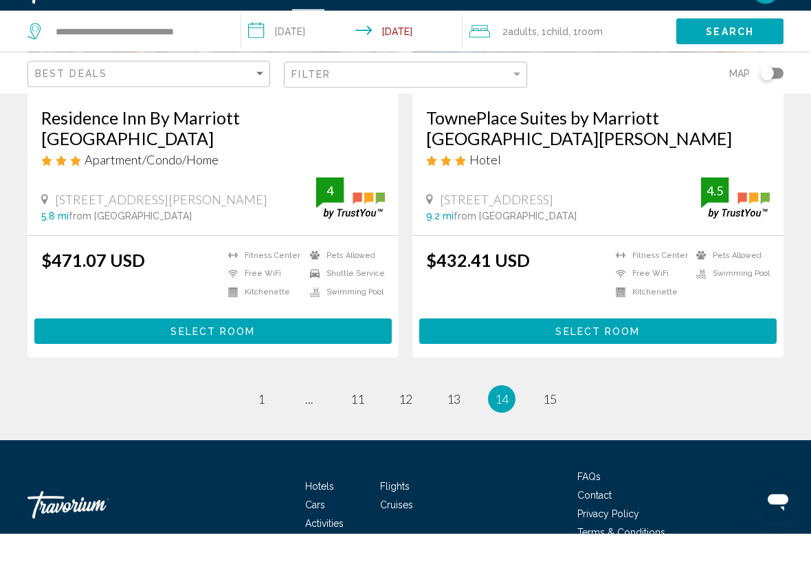
scroll to position [2836, 0]
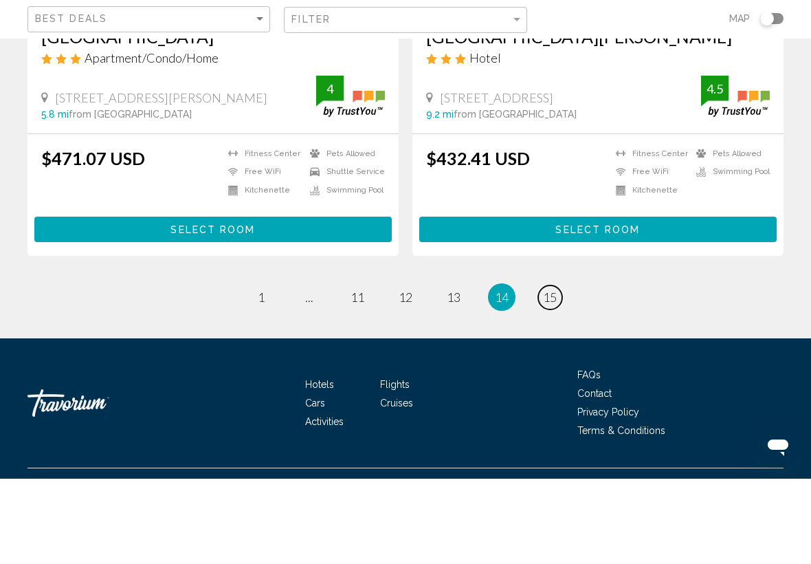
click at [550, 375] on span "15" at bounding box center [550, 382] width 14 height 15
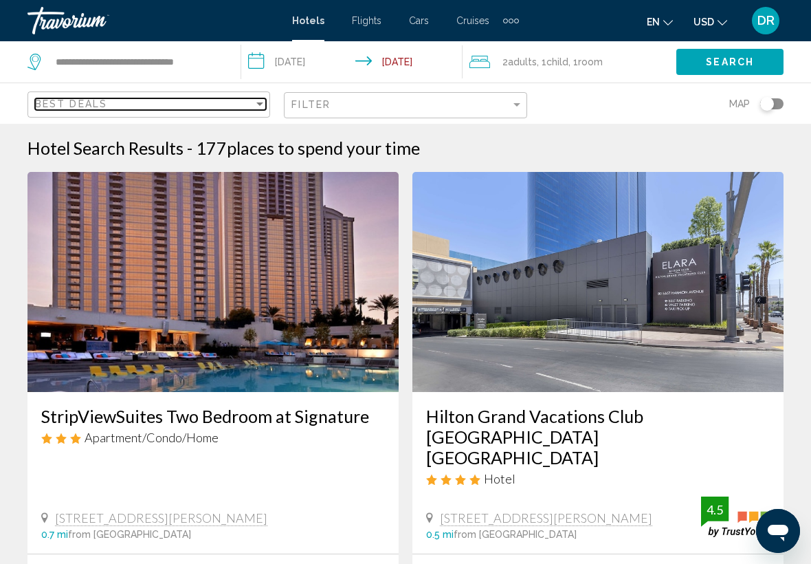
click at [182, 106] on div "Best Deals" at bounding box center [144, 103] width 219 height 11
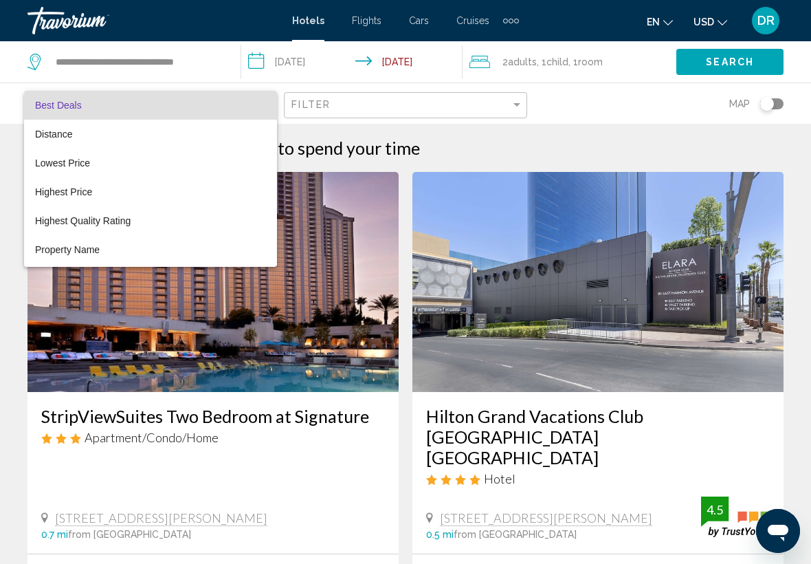
click at [346, 100] on div at bounding box center [405, 282] width 811 height 564
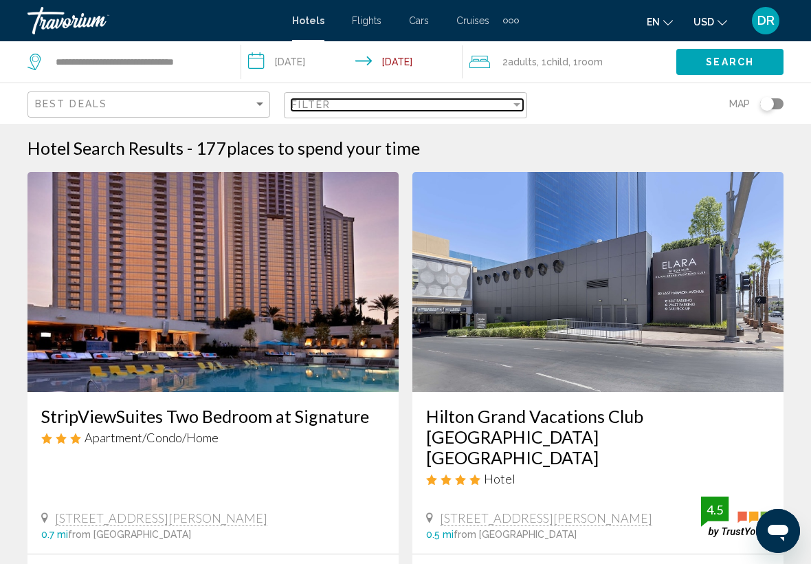
click at [403, 107] on div "Filter" at bounding box center [400, 104] width 219 height 11
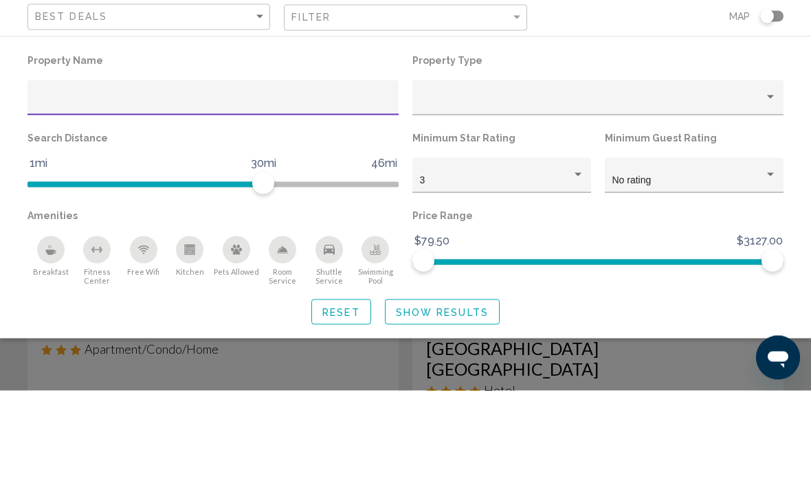
click at [276, 185] on input "Hotel Filters" at bounding box center [213, 190] width 357 height 11
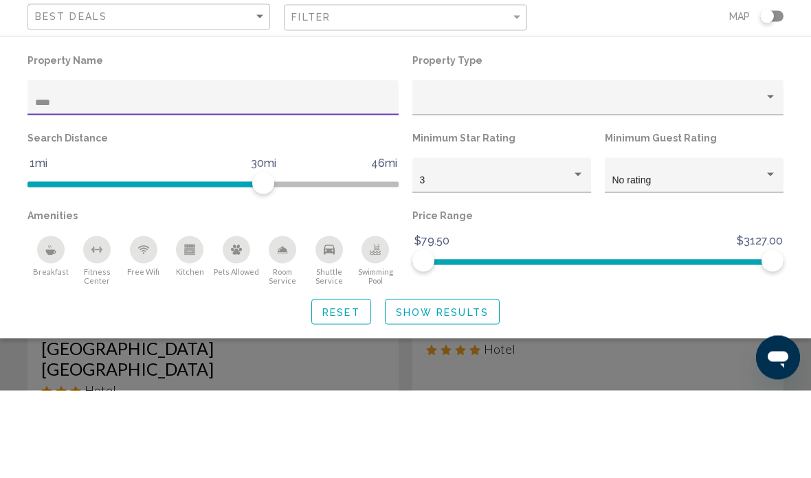
type input "*****"
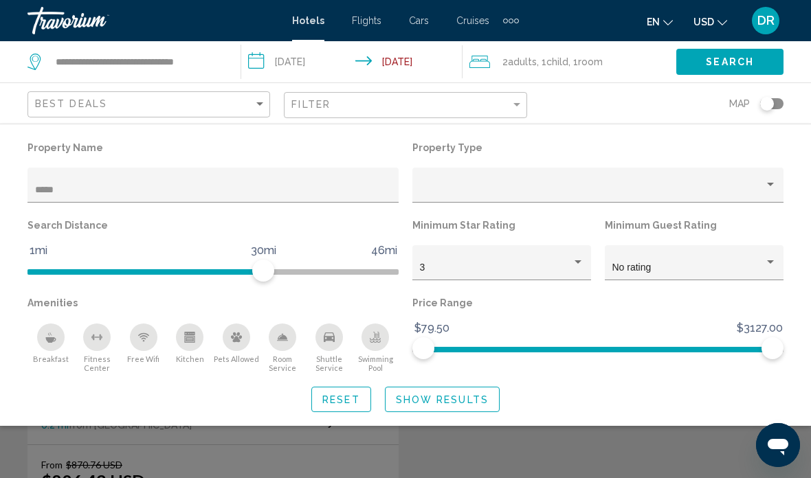
click at [441, 398] on span "Show Results" at bounding box center [442, 399] width 93 height 11
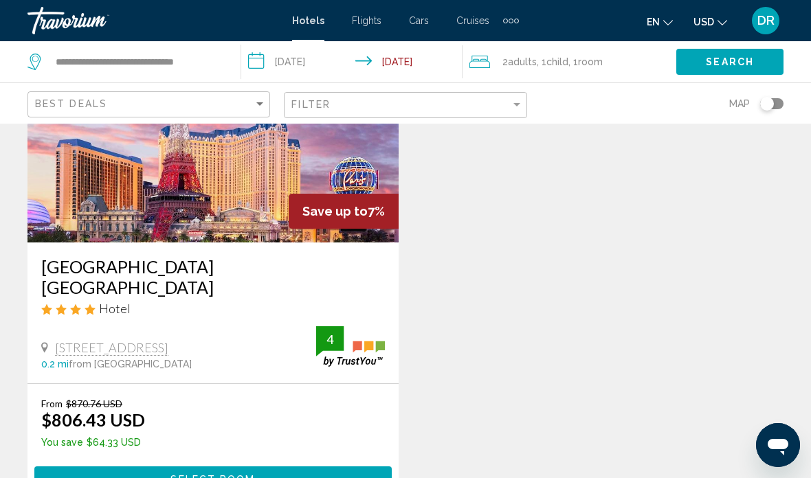
scroll to position [0, 0]
